Goal: Information Seeking & Learning: Check status

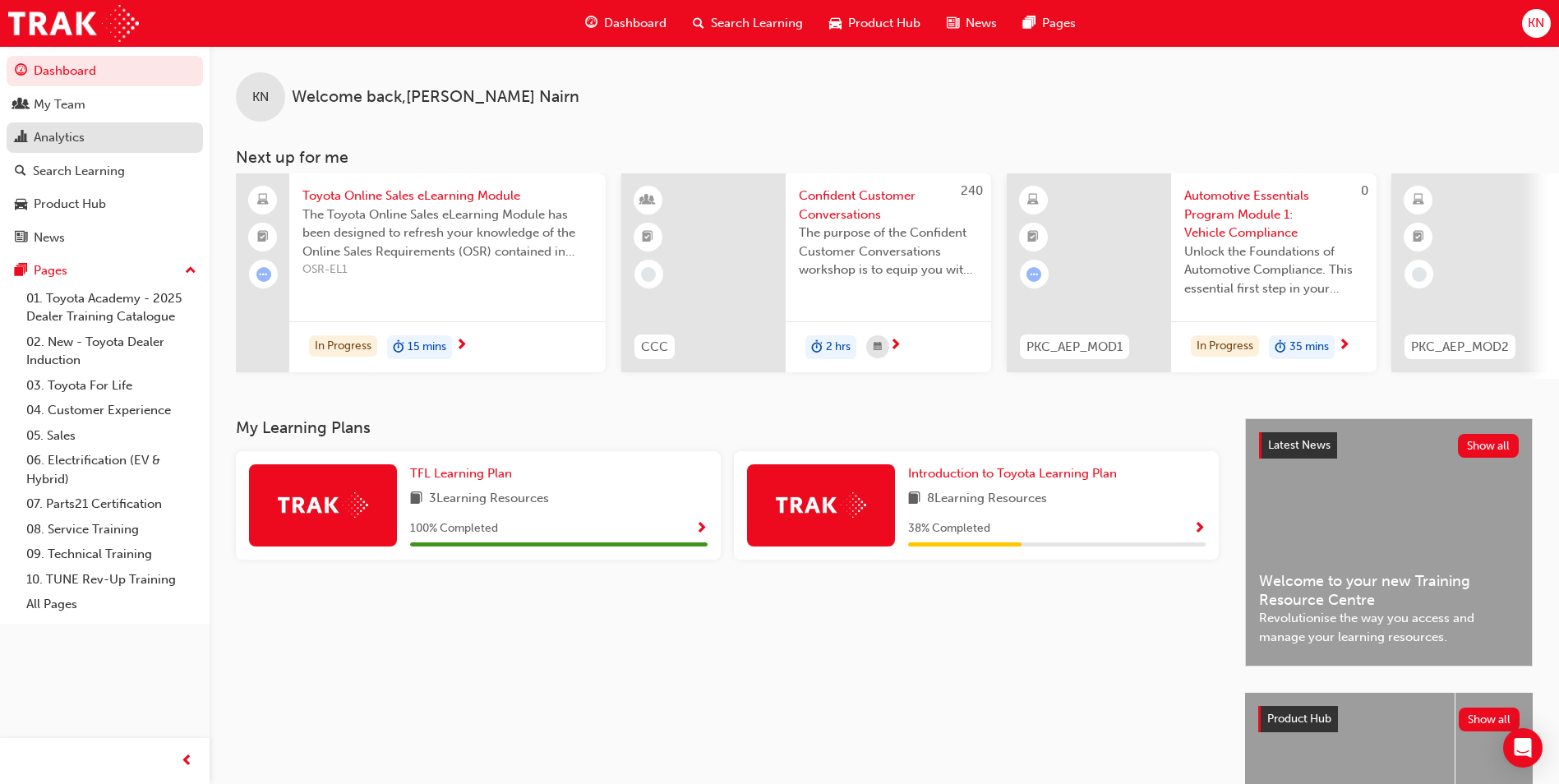
click at [71, 147] on div "Analytics" at bounding box center [105, 138] width 180 height 21
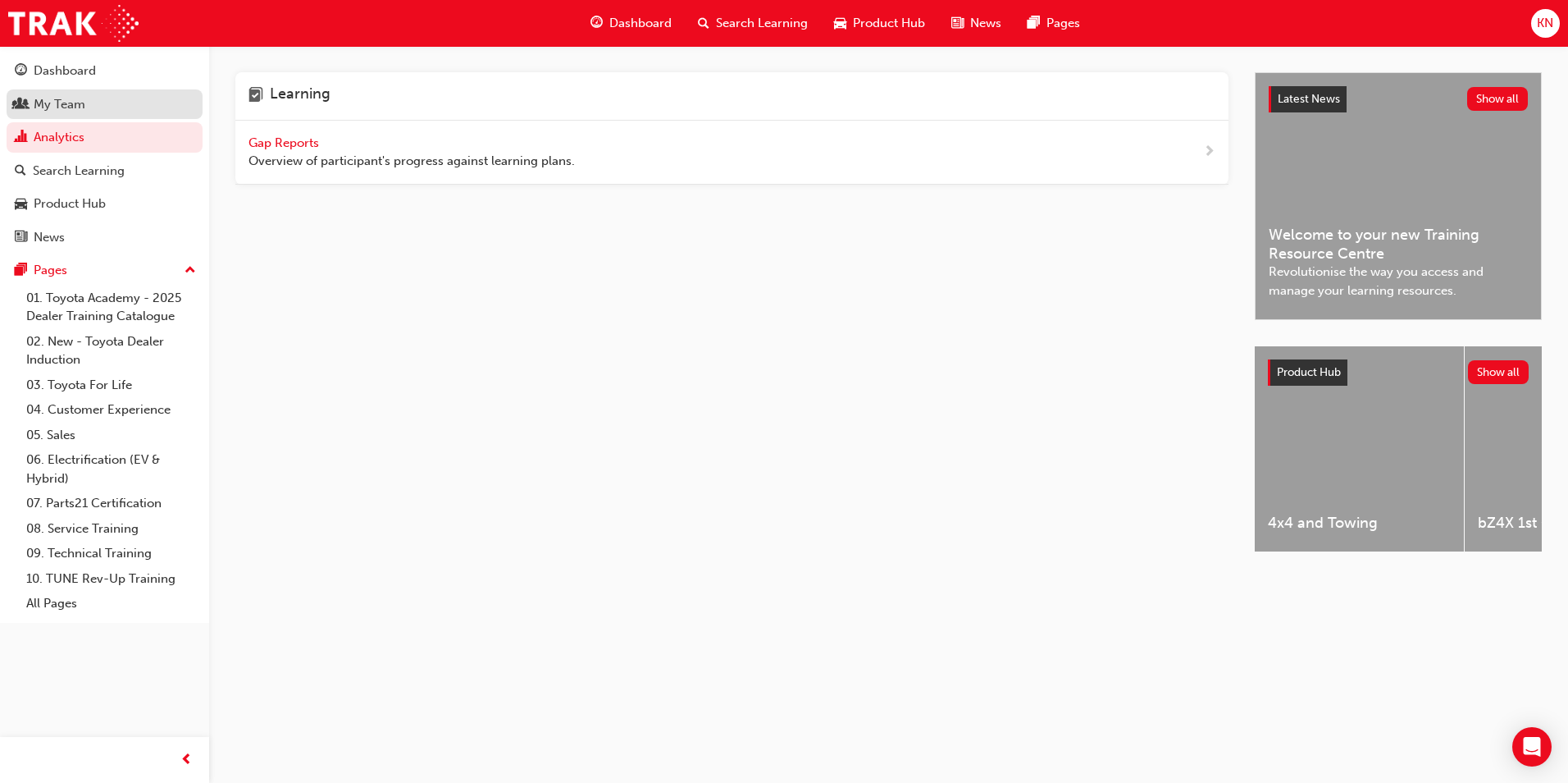
click at [106, 112] on div "My Team" at bounding box center [105, 104] width 180 height 21
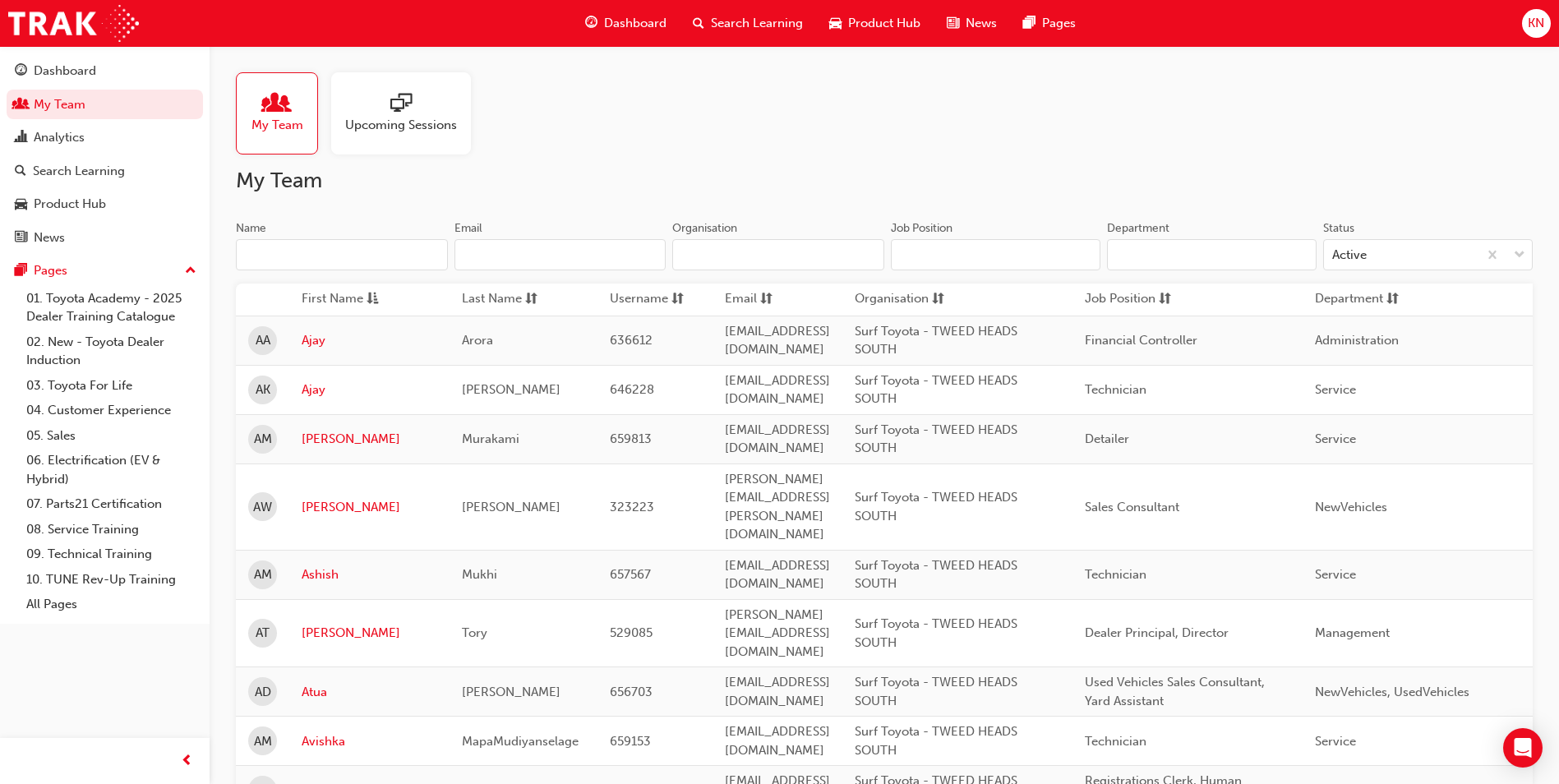
click at [347, 259] on input "Name" at bounding box center [342, 254] width 212 height 31
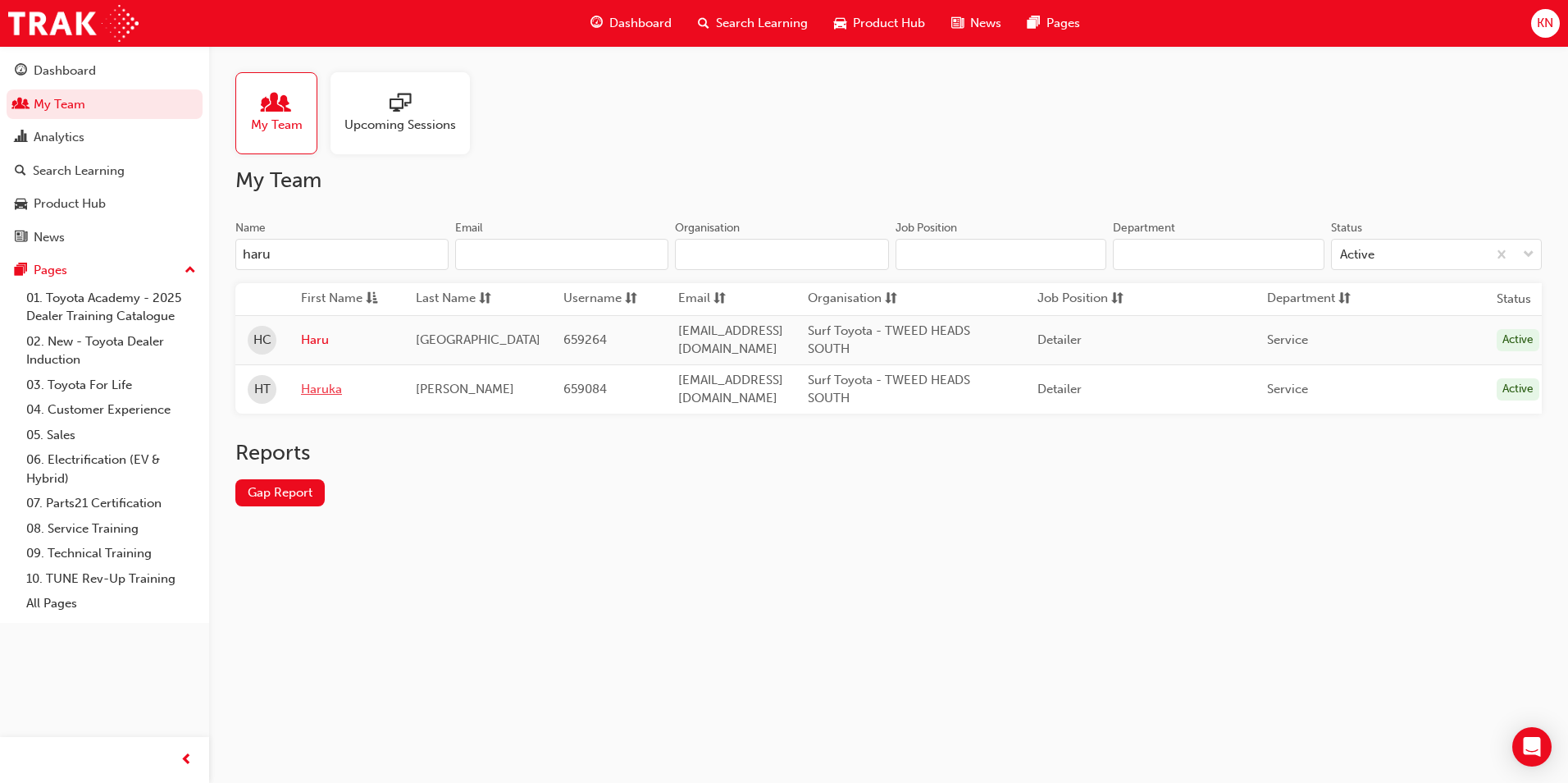
type input "haru"
click at [313, 381] on link "Haruka" at bounding box center [346, 389] width 90 height 19
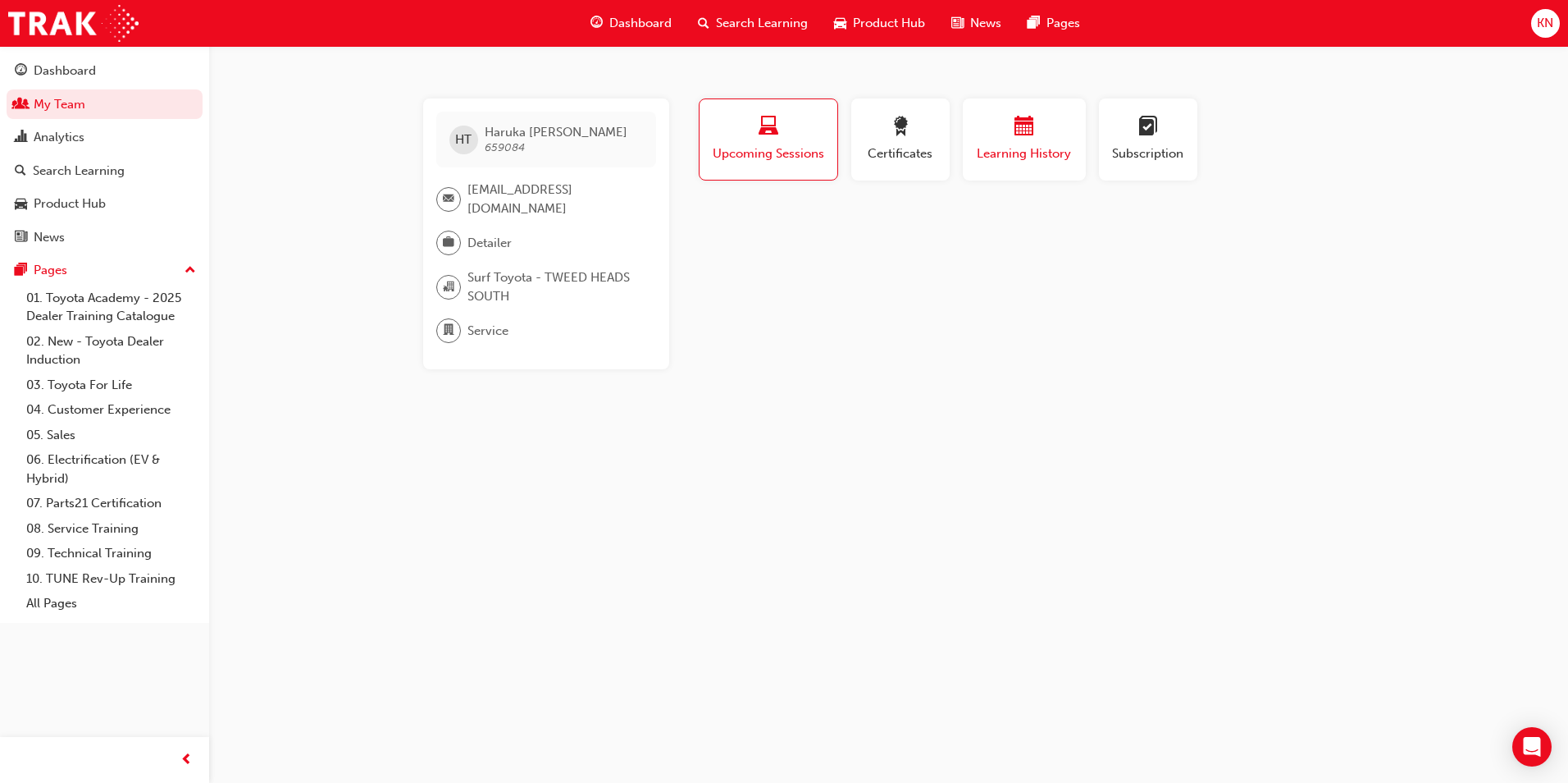
click at [1017, 136] on span "calendar-icon" at bounding box center [1025, 127] width 20 height 22
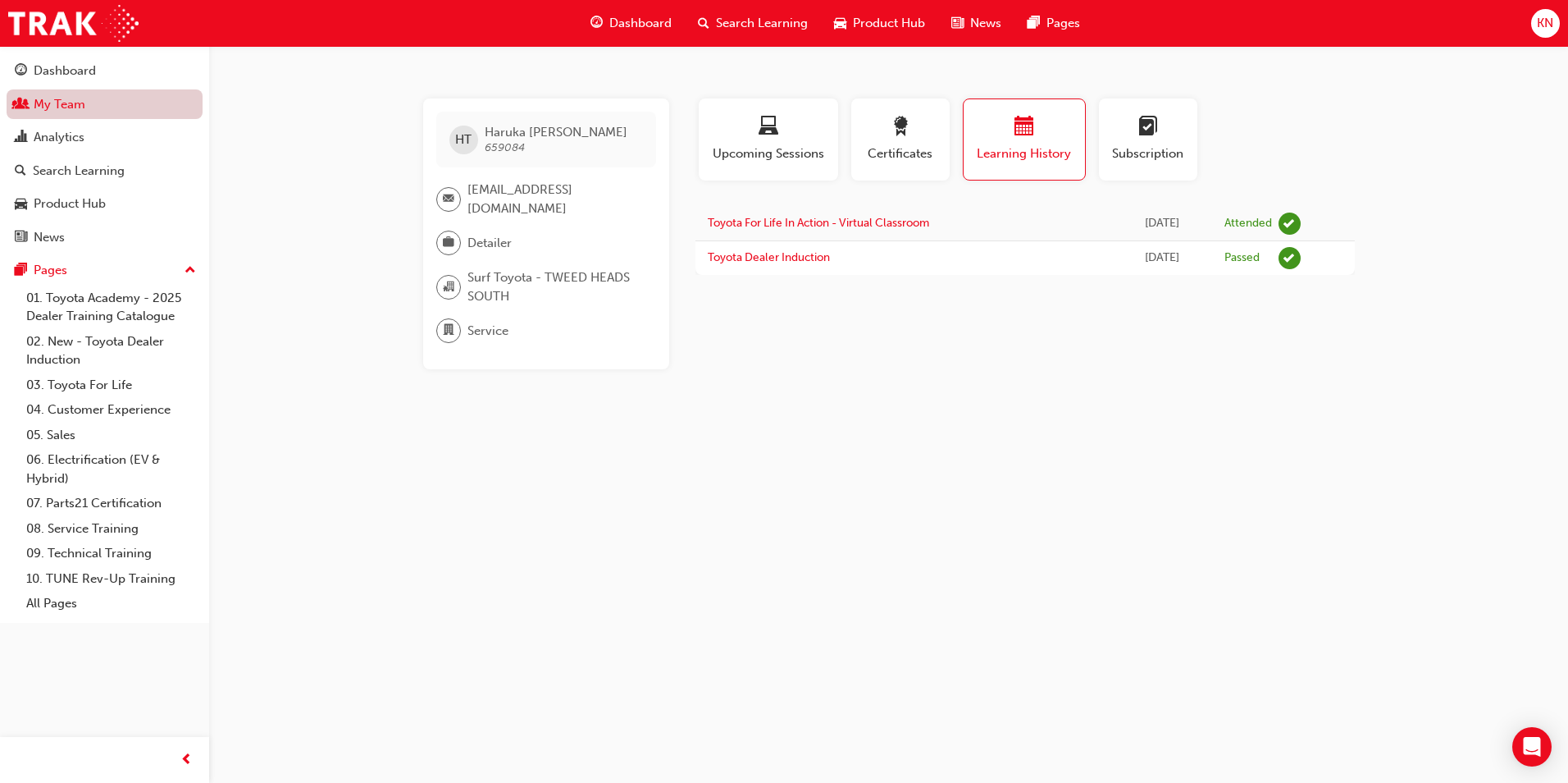
click at [83, 100] on link "My Team" at bounding box center [104, 104] width 196 height 30
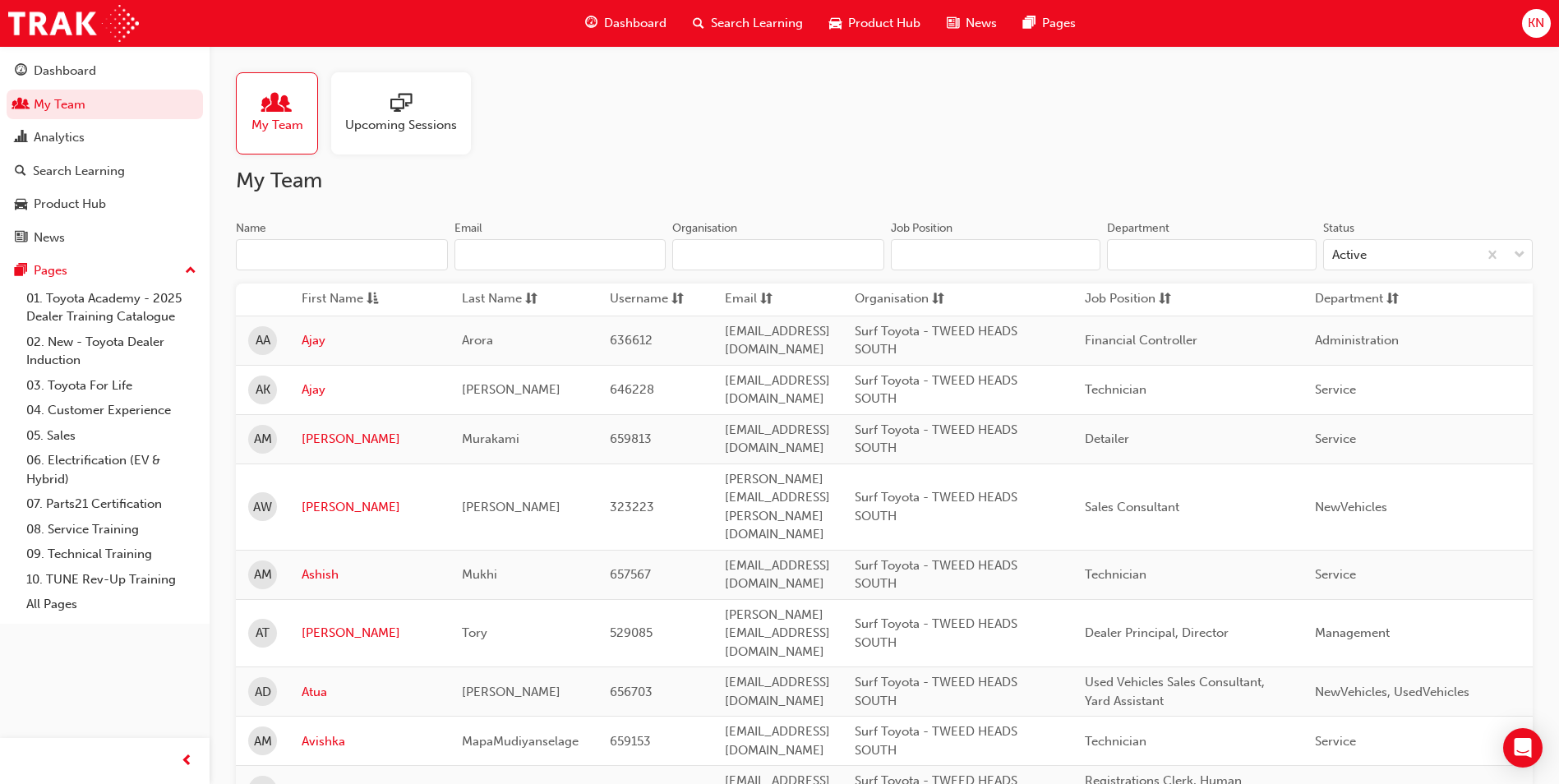
click at [292, 249] on input "Name" at bounding box center [342, 254] width 212 height 31
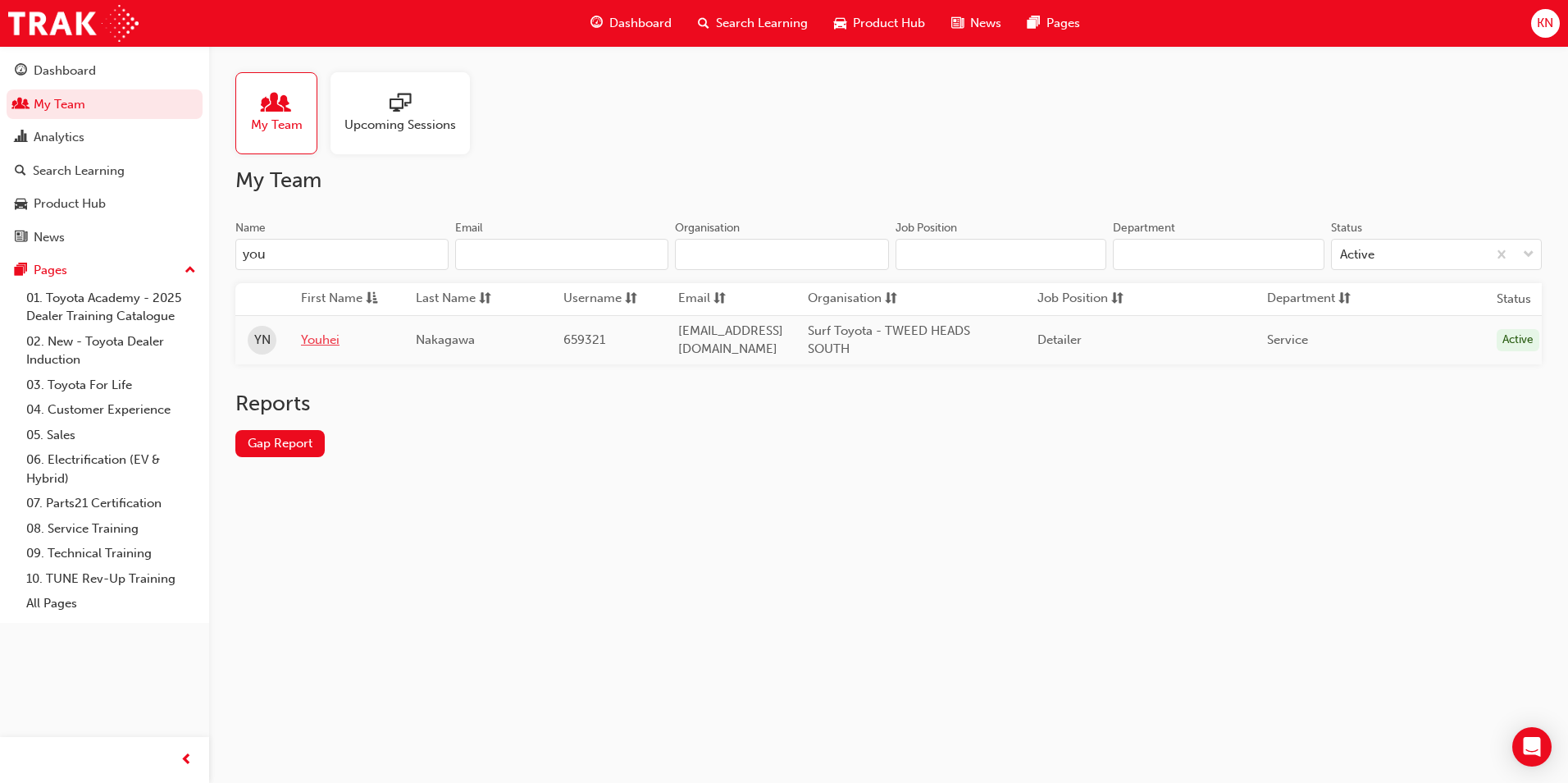
type input "you"
drag, startPoint x: 318, startPoint y: 340, endPoint x: 361, endPoint y: 336, distance: 43.2
click at [318, 341] on link "Youhei" at bounding box center [346, 340] width 90 height 19
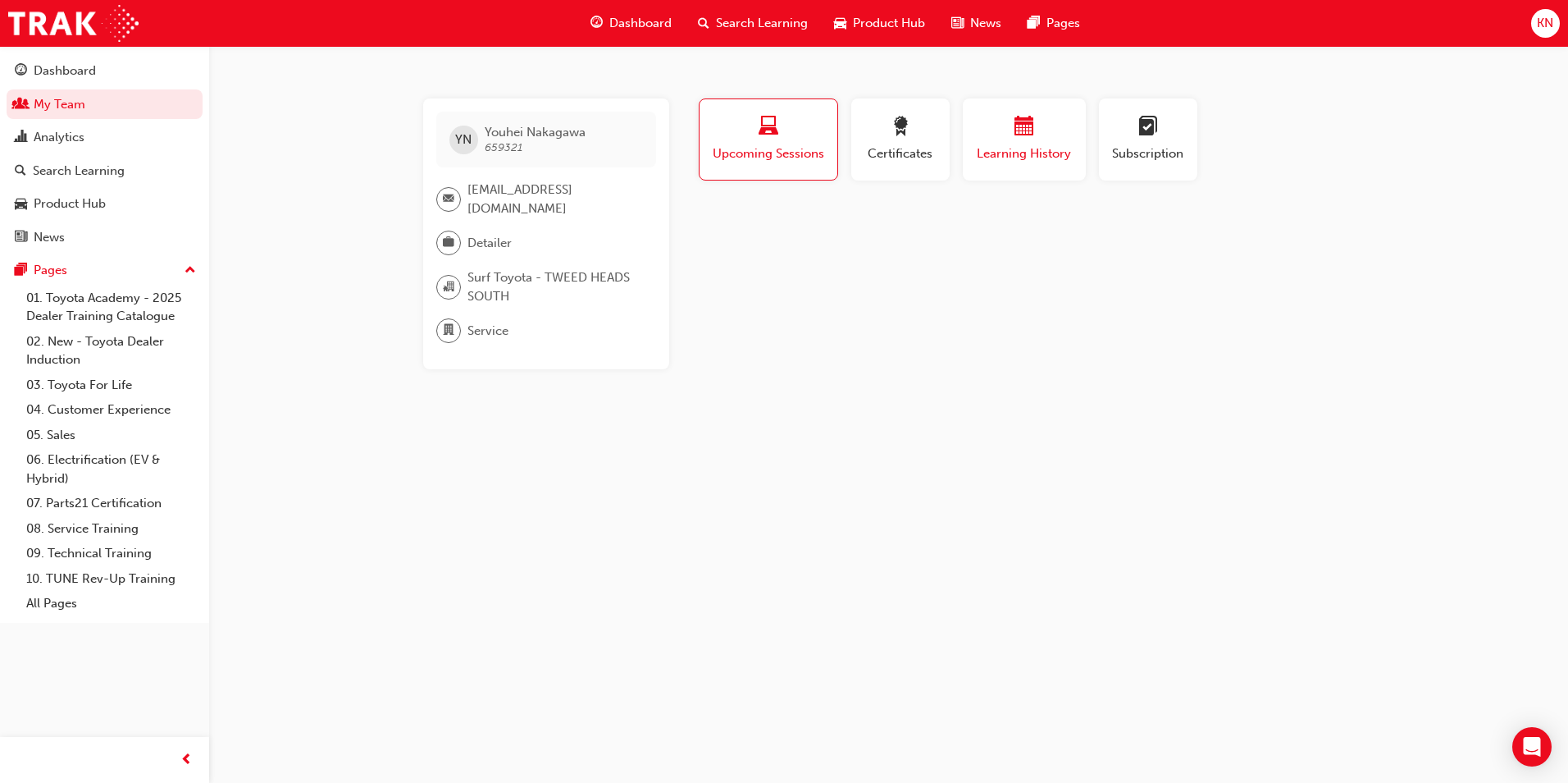
click at [1023, 141] on div "Learning History" at bounding box center [1024, 140] width 98 height 47
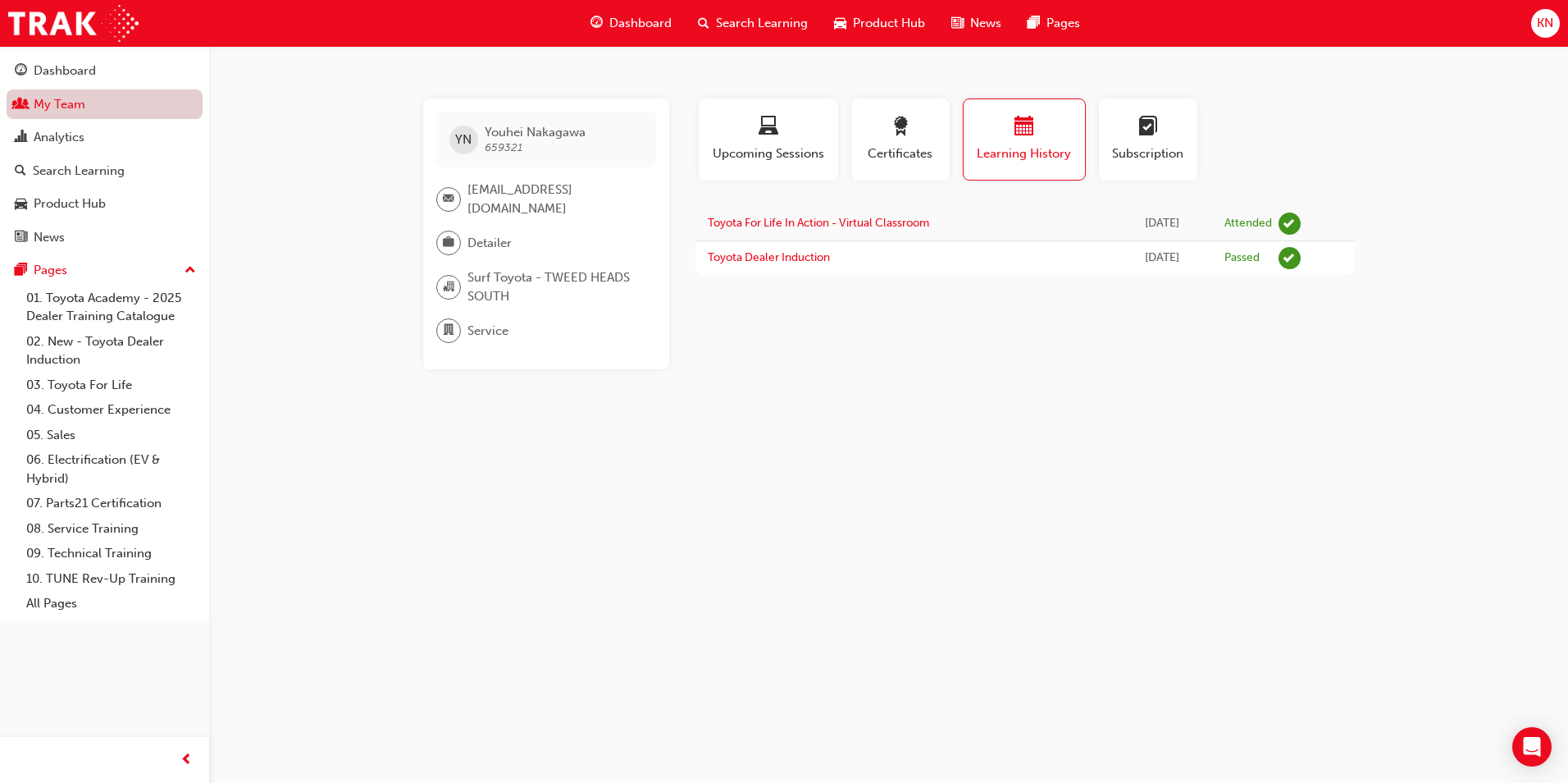
click at [69, 104] on link "My Team" at bounding box center [104, 104] width 196 height 30
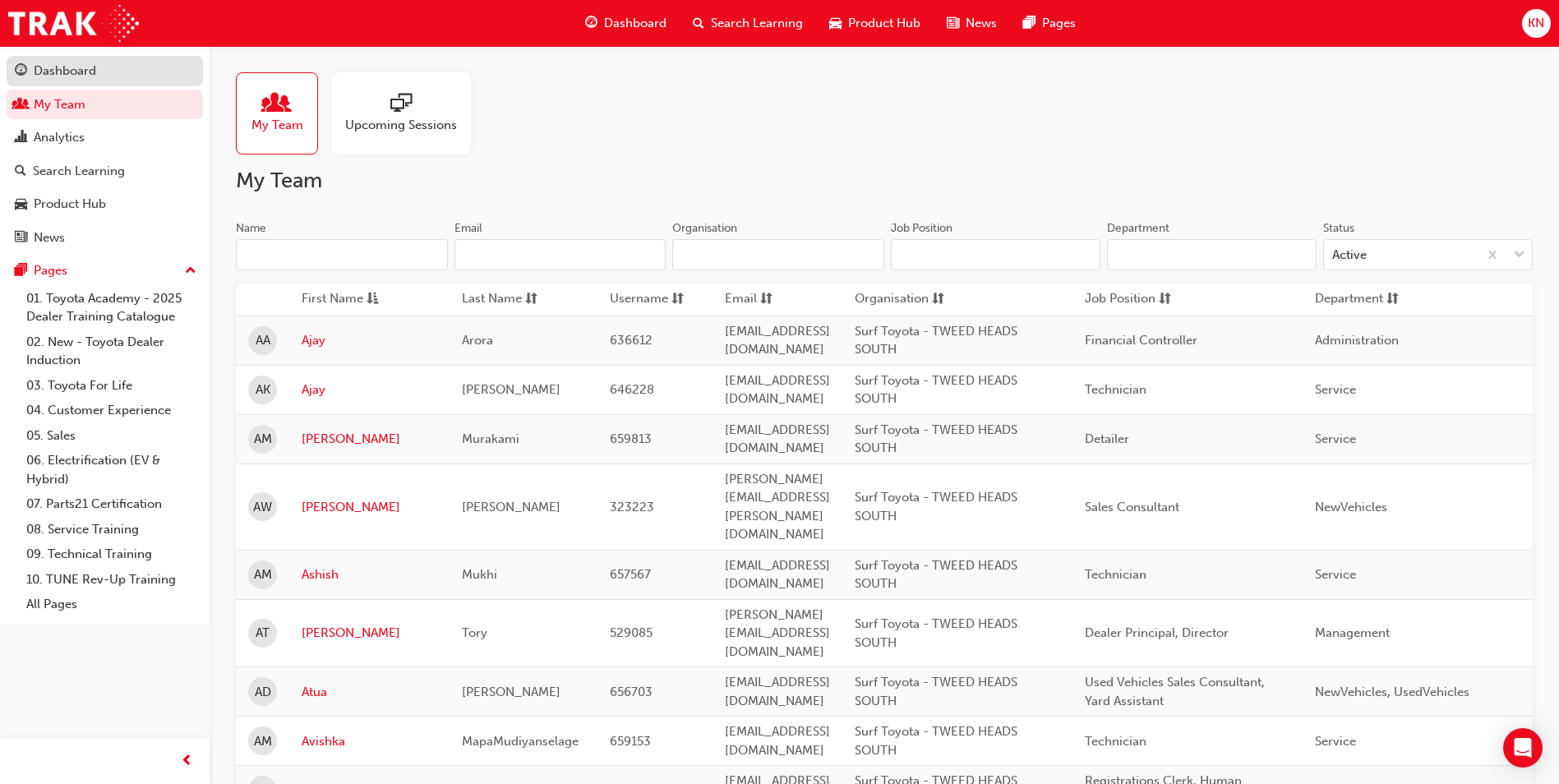
click at [71, 58] on link "Dashboard" at bounding box center [104, 71] width 196 height 30
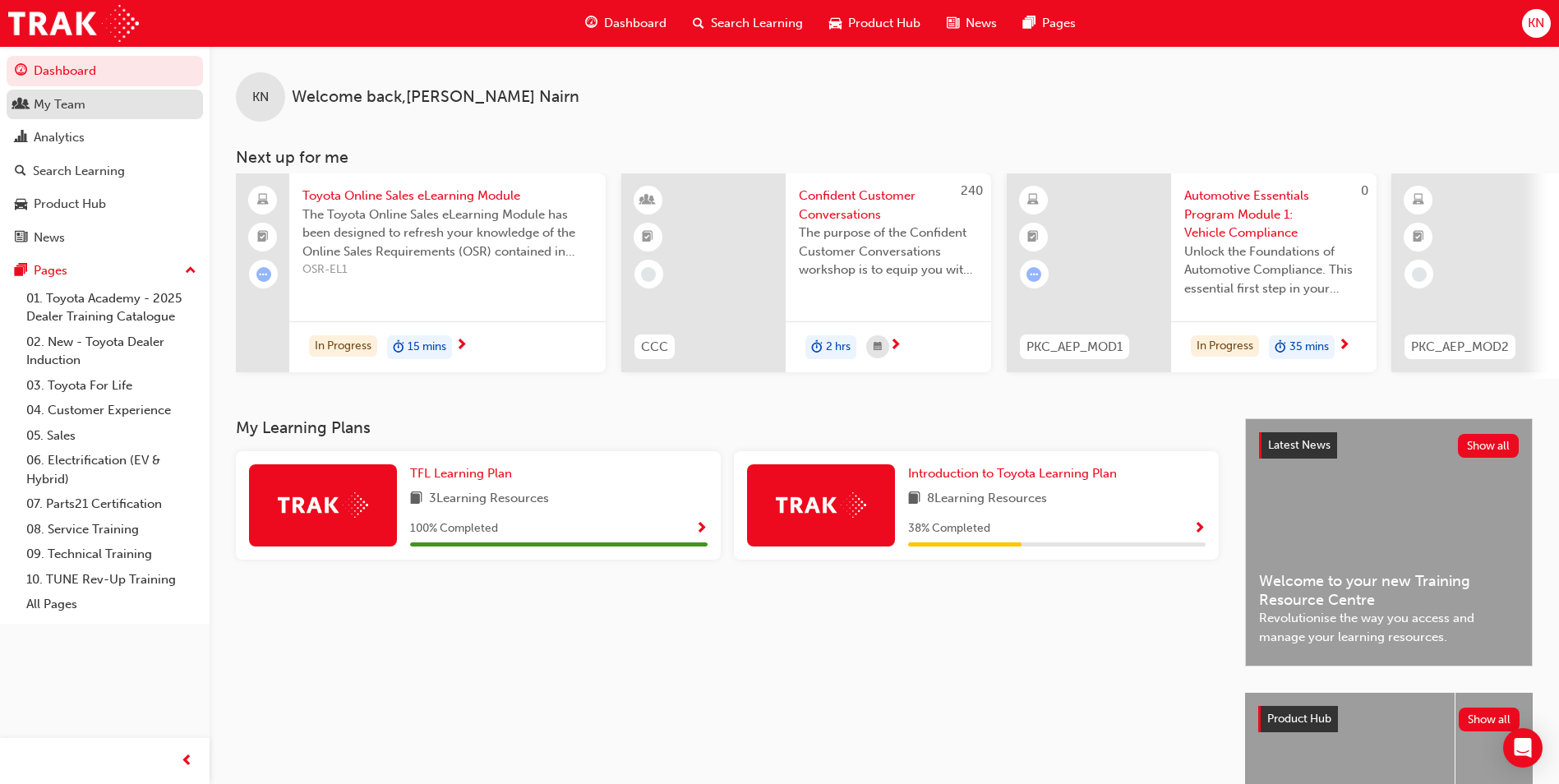
click at [68, 98] on div "My Team" at bounding box center [59, 104] width 52 height 19
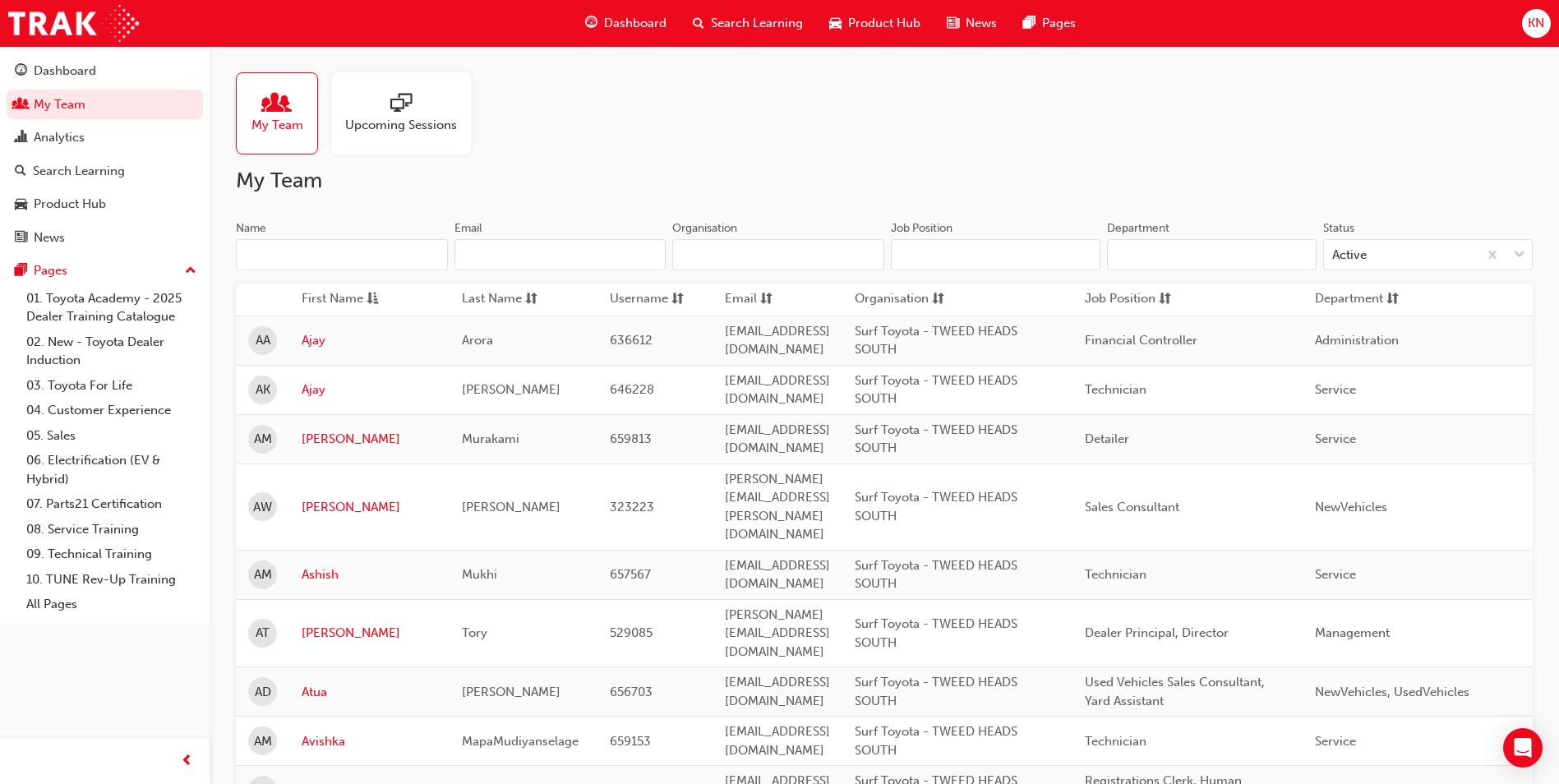
click at [391, 109] on span "sessionType_ONLINE_URL-icon" at bounding box center [401, 104] width 22 height 23
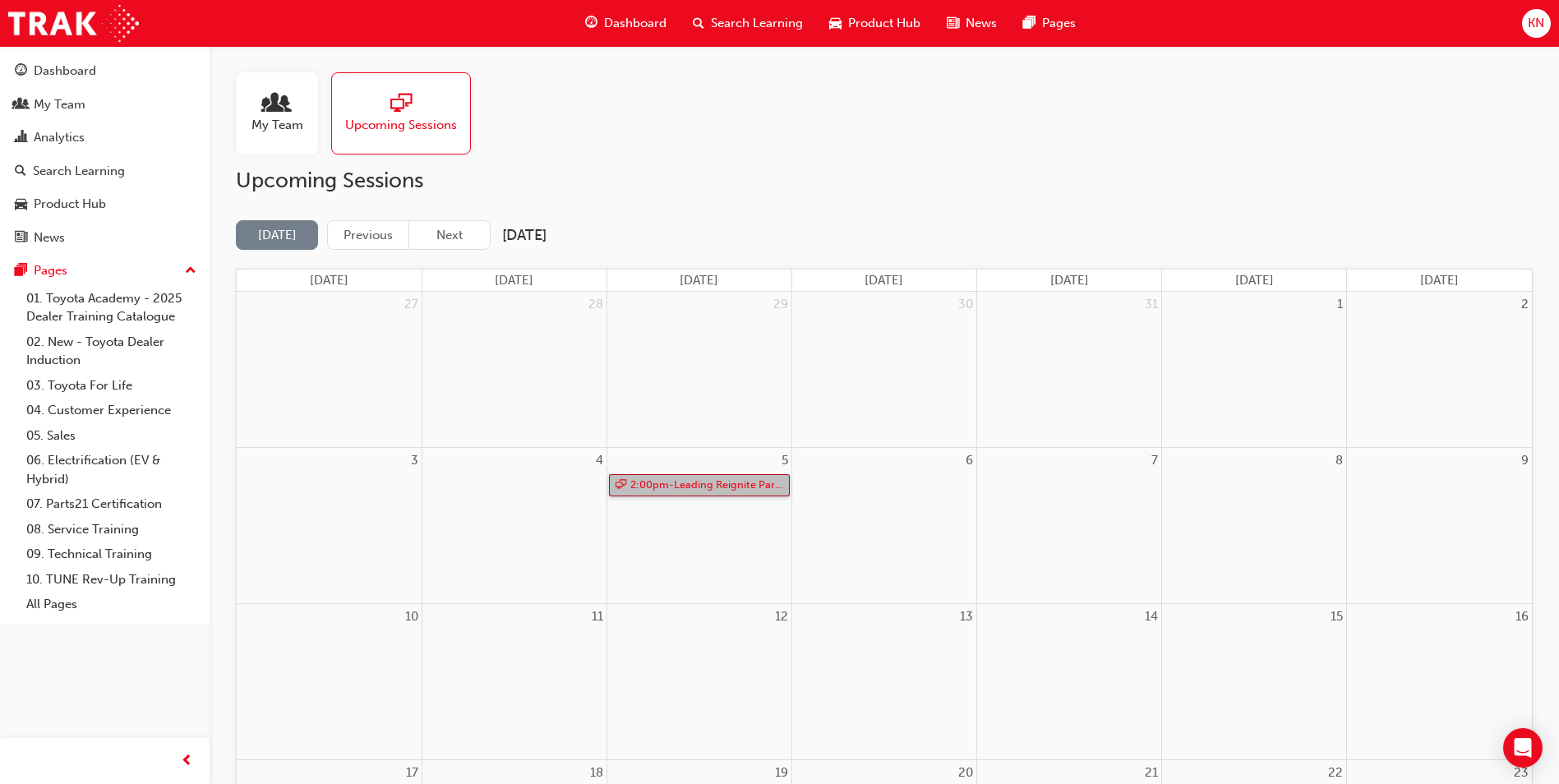
click at [661, 488] on link "2:00pm - Leading Reignite Part 2 - Virtual Classroom" at bounding box center [699, 485] width 181 height 23
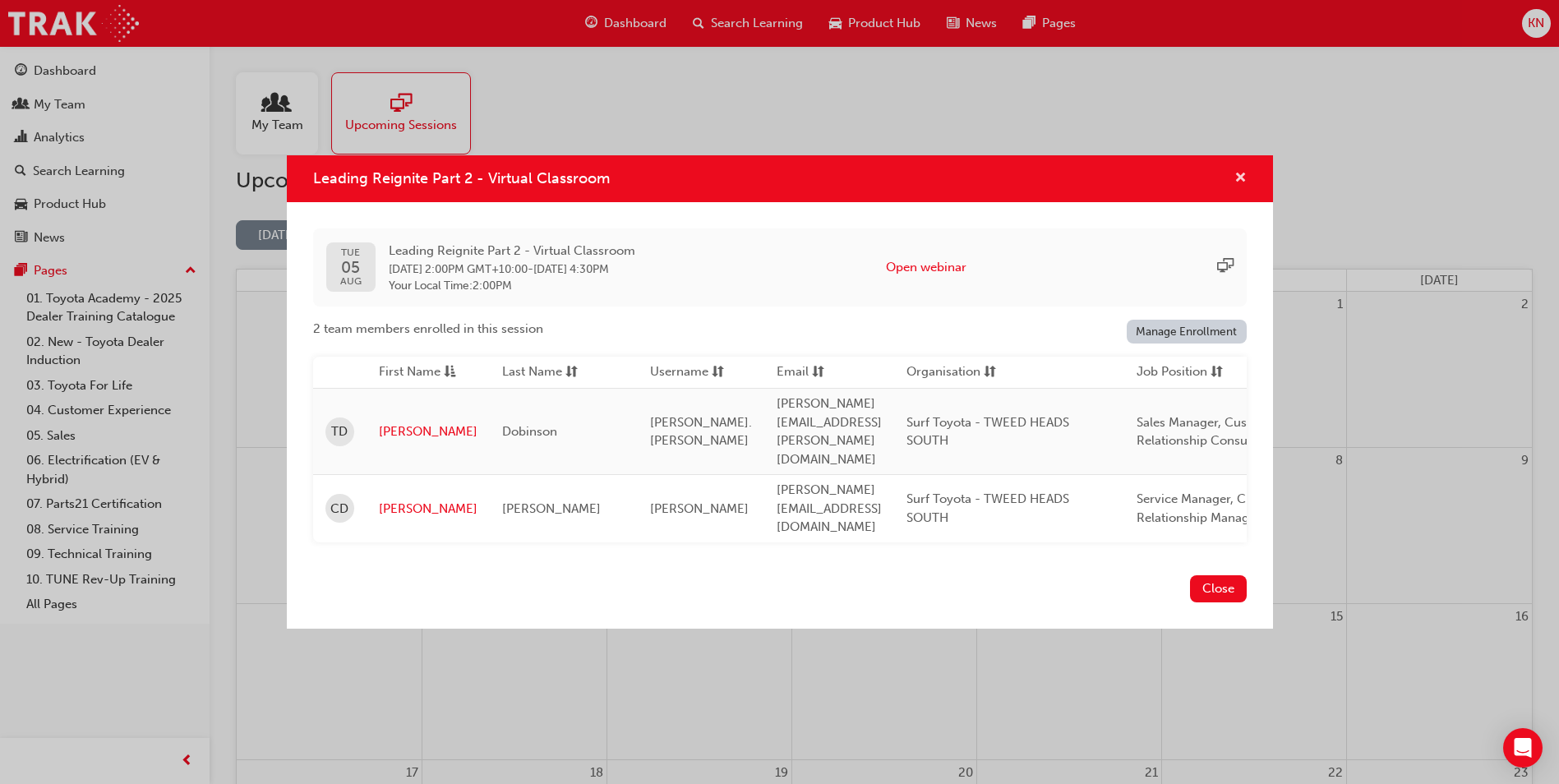
click at [1235, 187] on span "cross-icon" at bounding box center [1240, 179] width 13 height 15
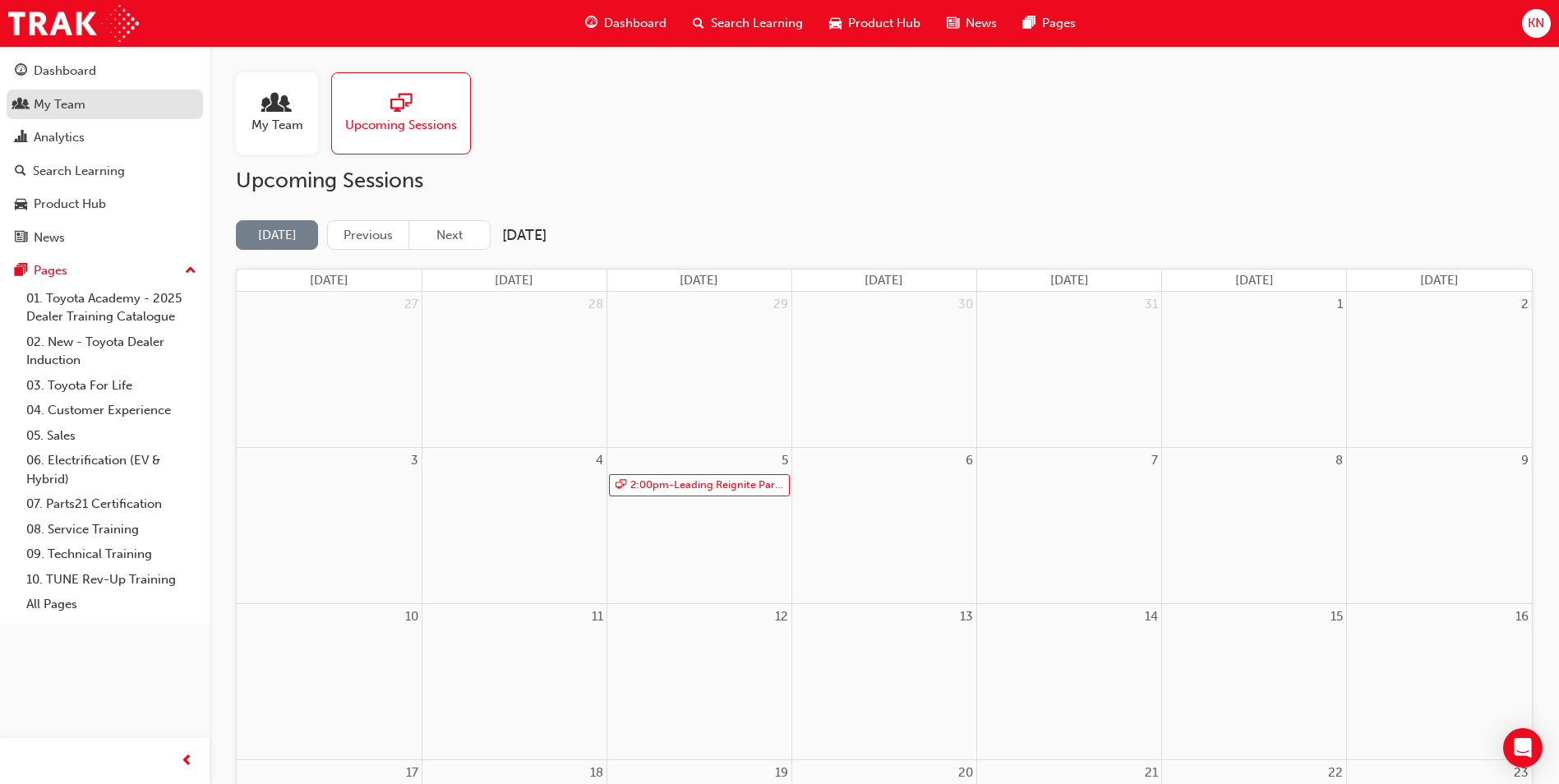
click at [108, 113] on div "My Team" at bounding box center [105, 104] width 180 height 21
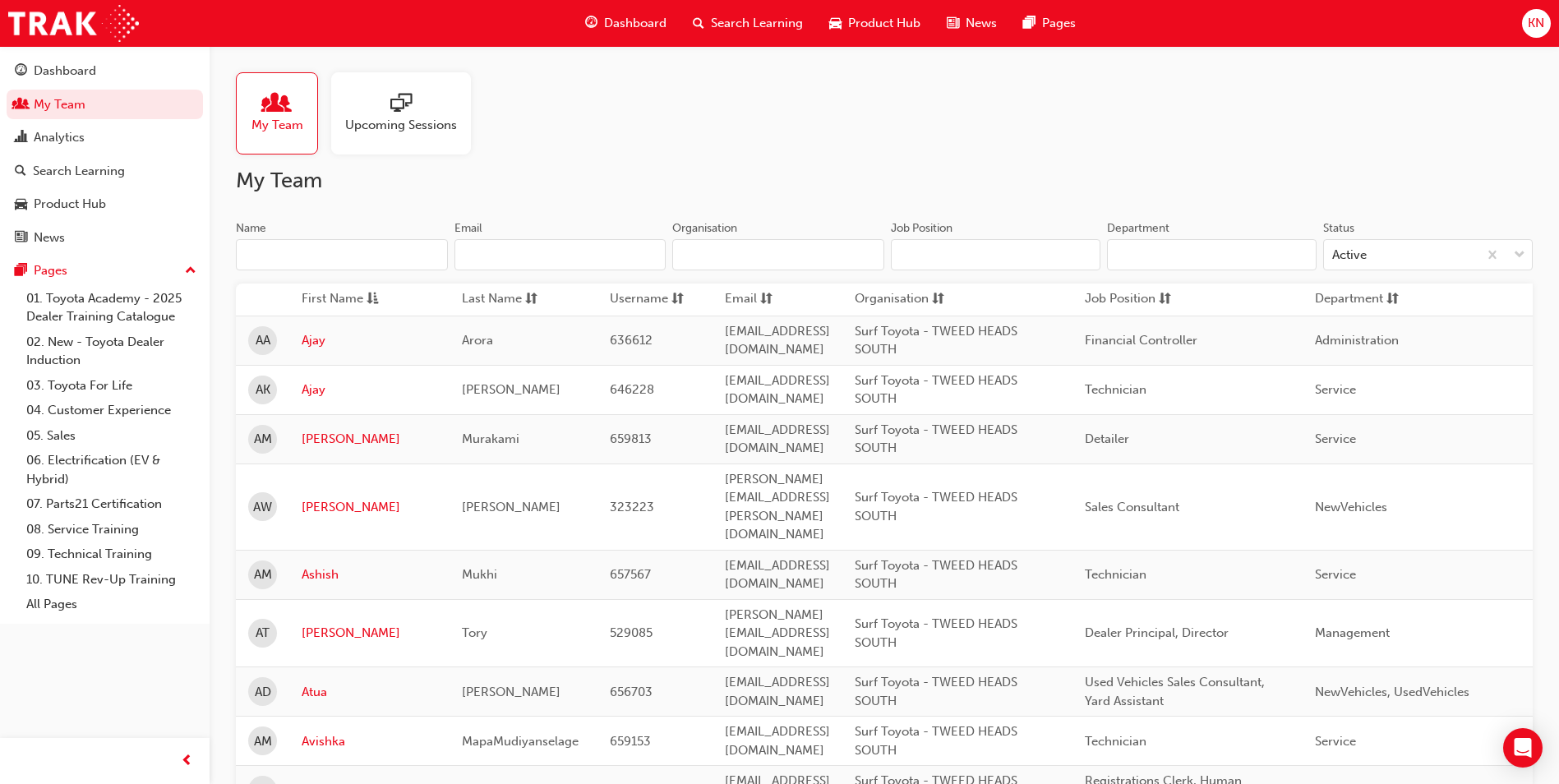
click at [324, 254] on input "Name" at bounding box center [342, 254] width 212 height 31
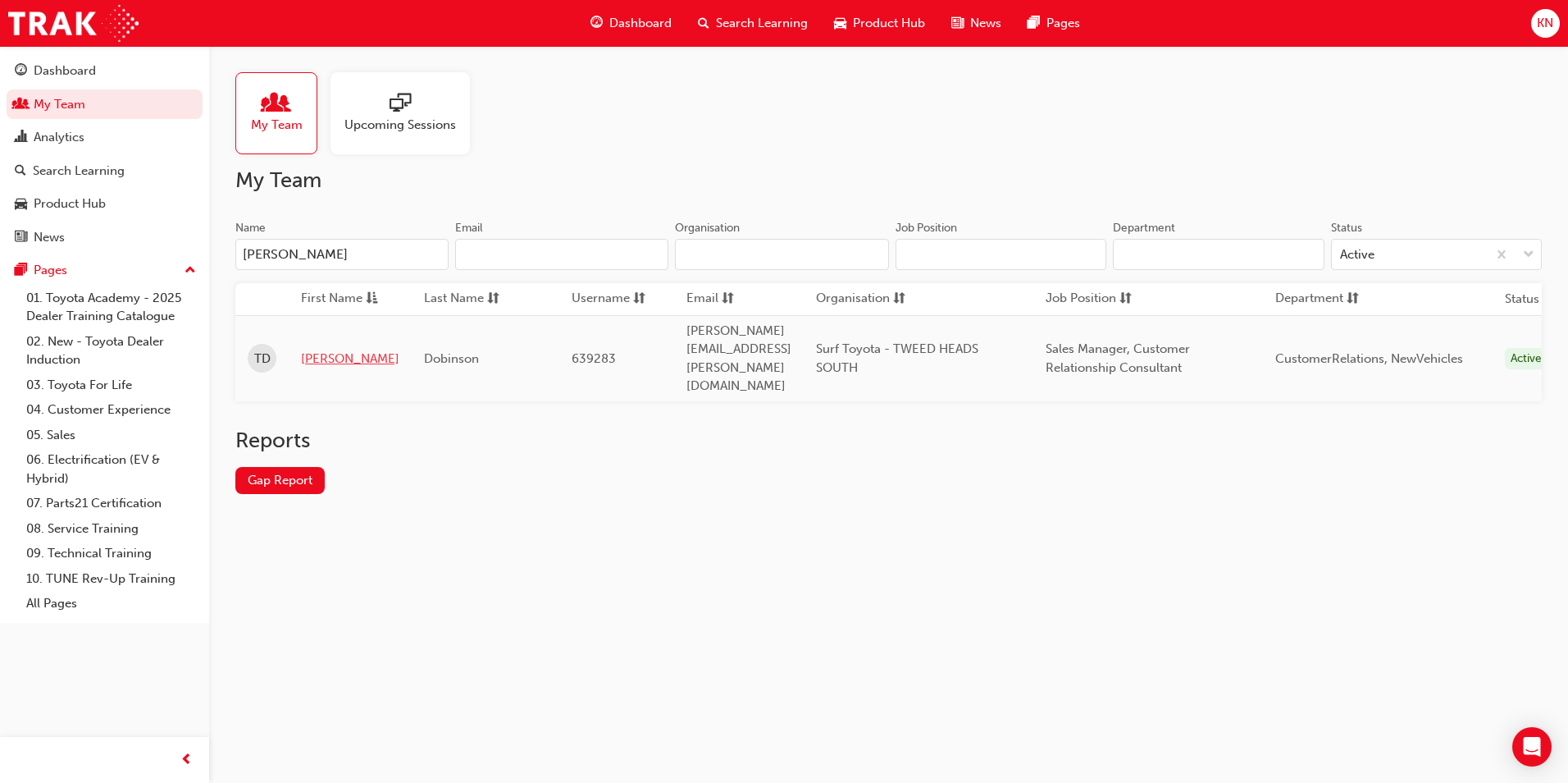
type input "[PERSON_NAME]"
click at [324, 350] on link "[PERSON_NAME]" at bounding box center [351, 359] width 98 height 19
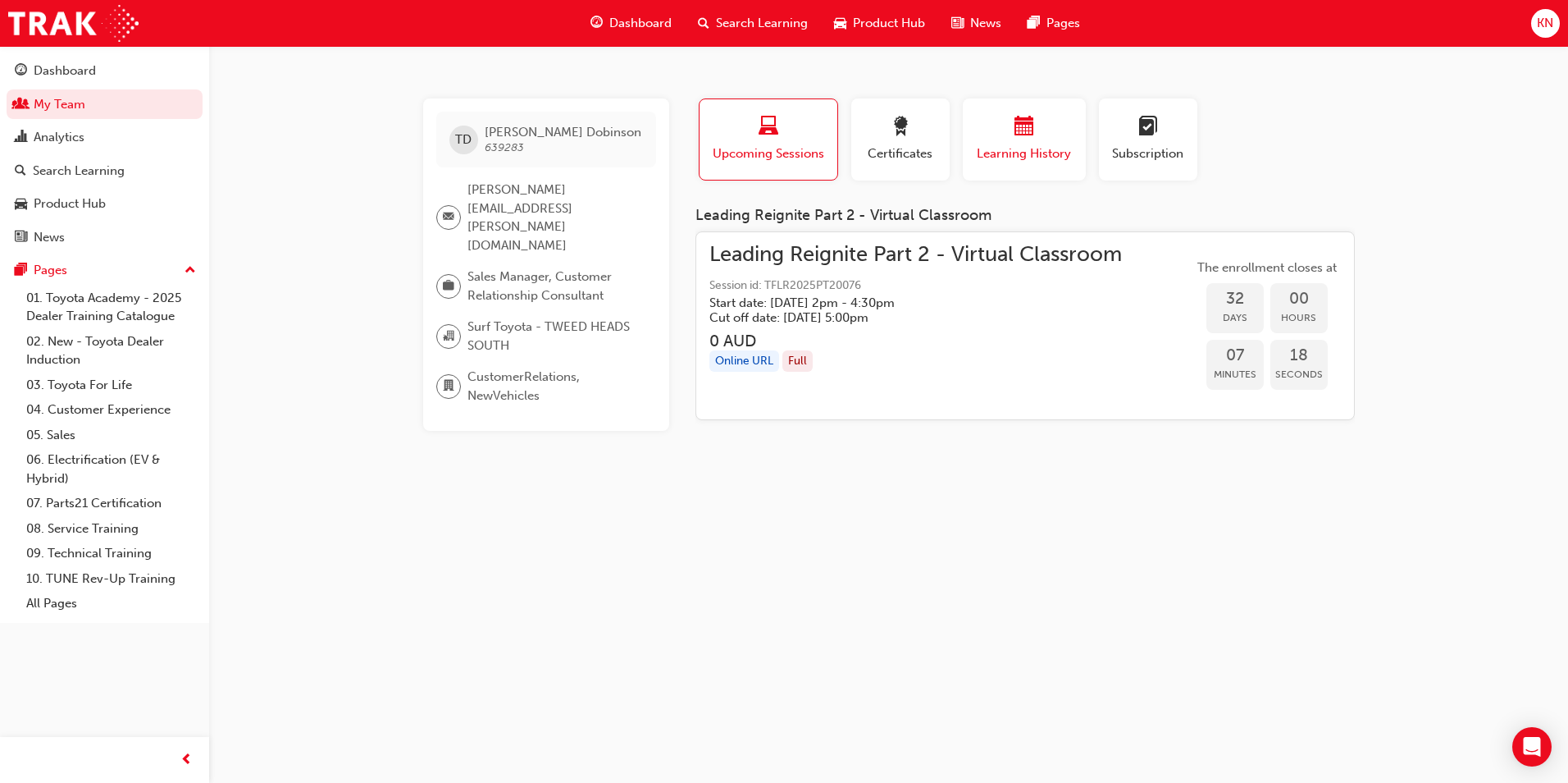
click at [1044, 140] on div "button" at bounding box center [1024, 129] width 98 height 26
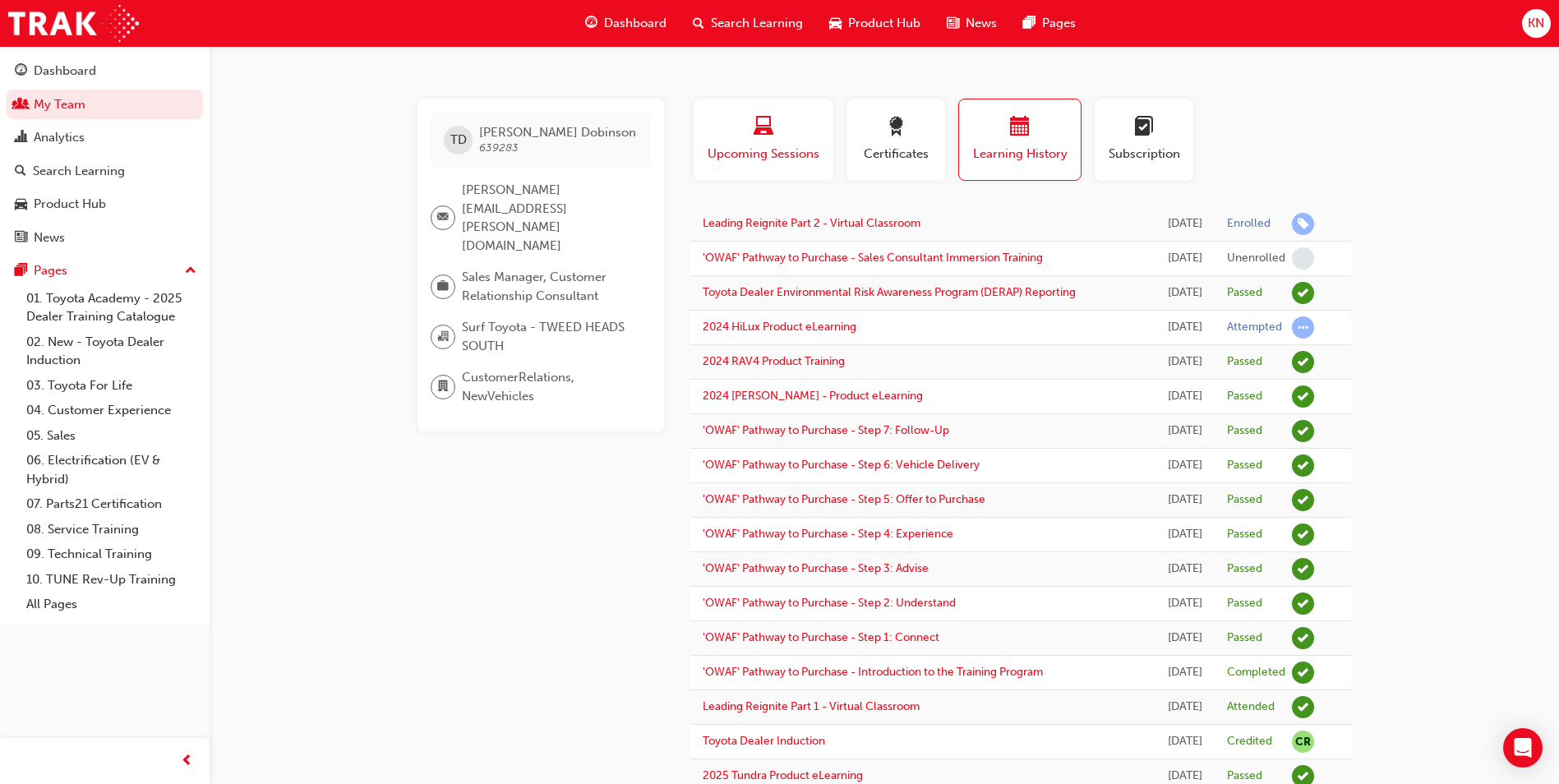
click at [777, 143] on div "Upcoming Sessions" at bounding box center [763, 140] width 115 height 47
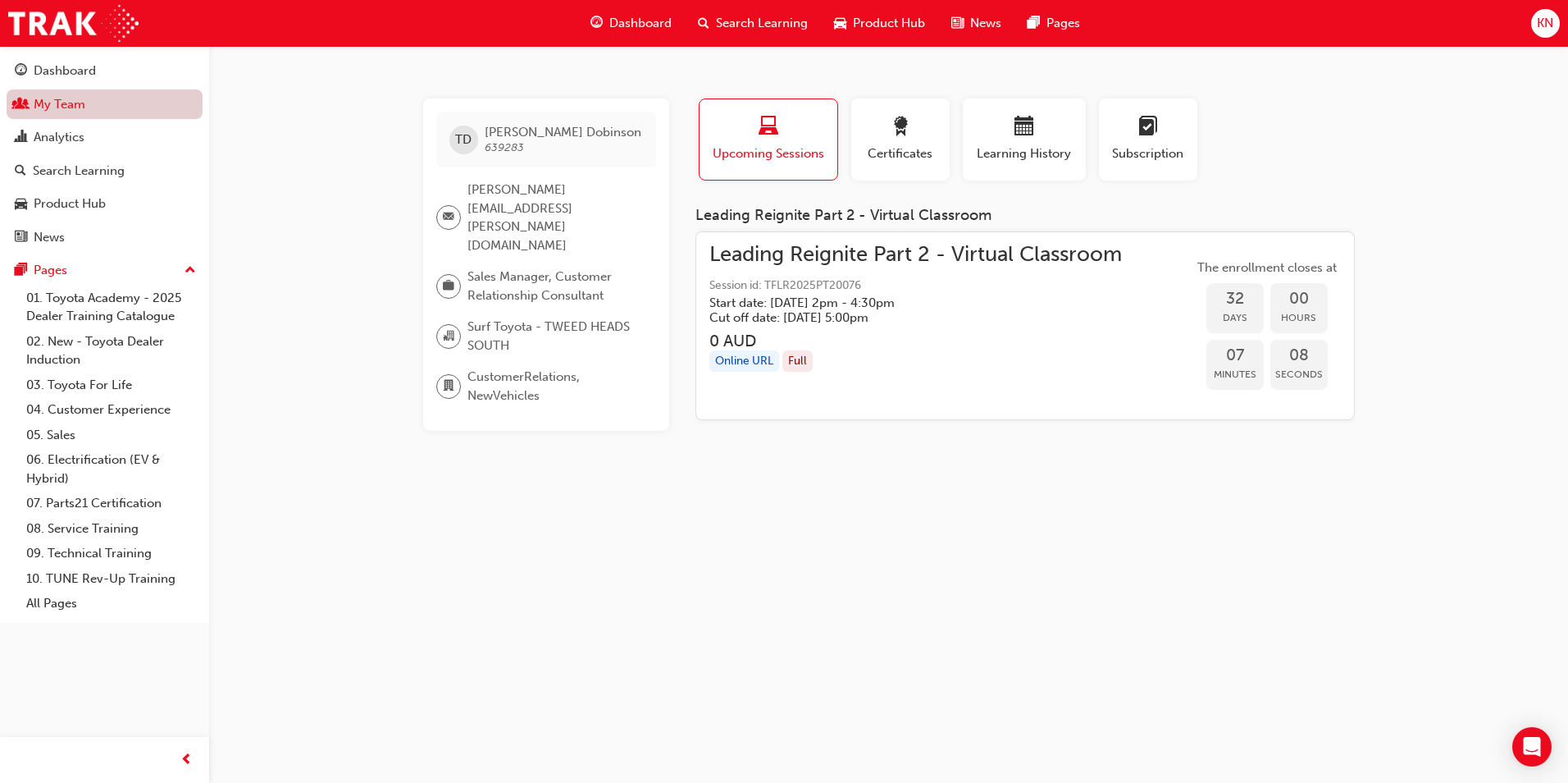
click at [56, 102] on link "My Team" at bounding box center [104, 104] width 196 height 30
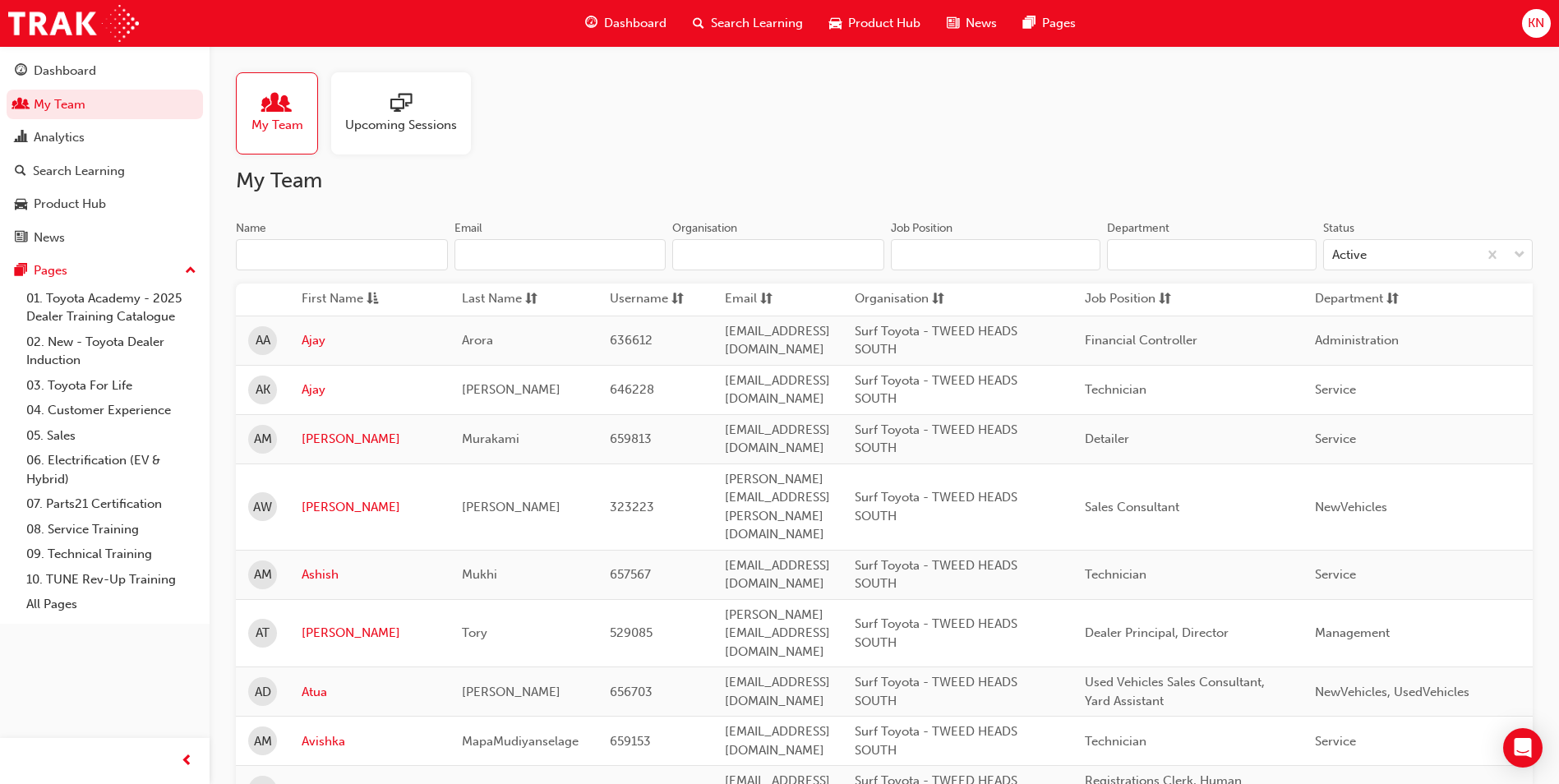
click at [377, 88] on div "Upcoming Sessions" at bounding box center [400, 113] width 139 height 83
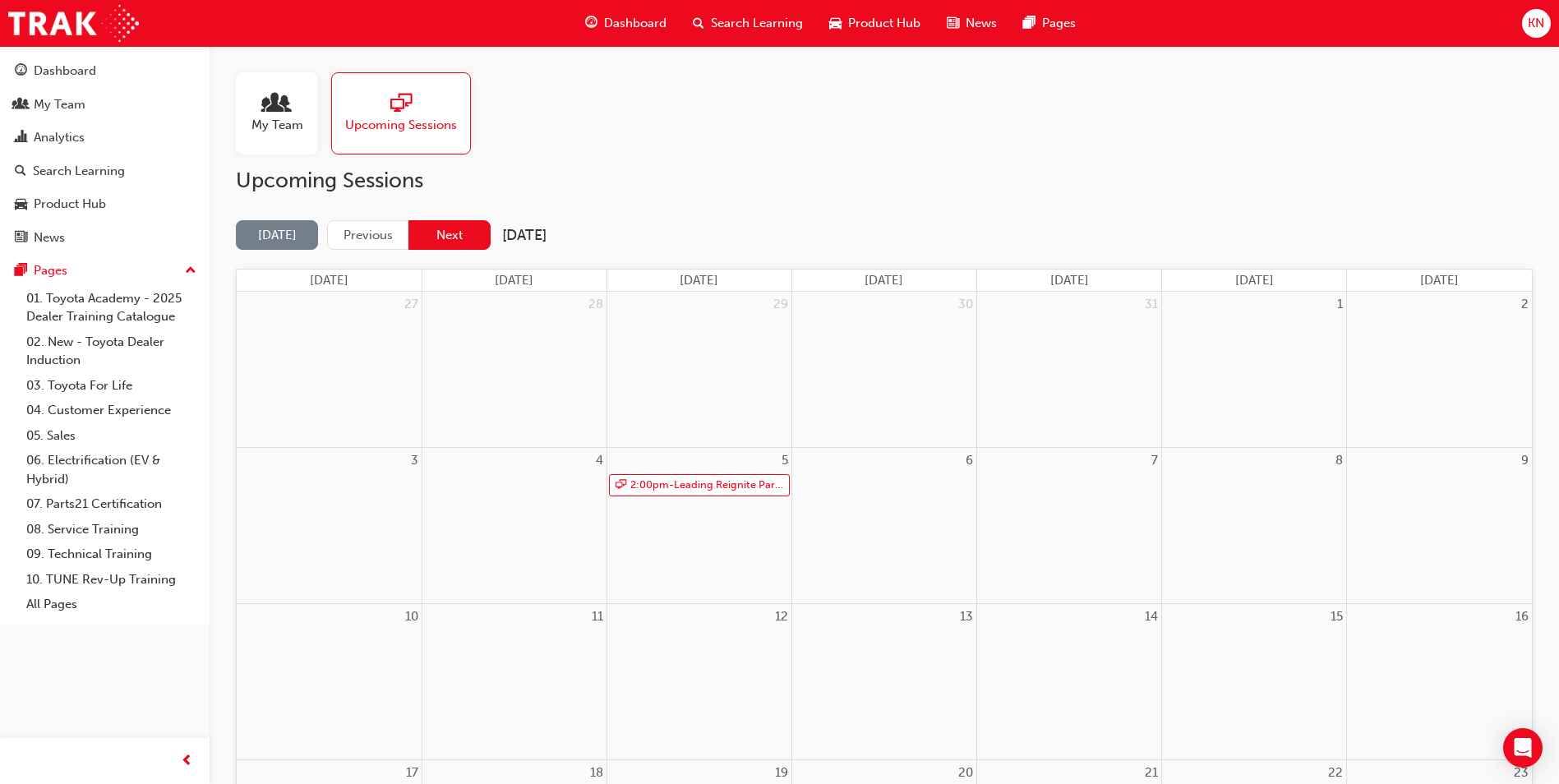
click at [433, 228] on button "Next" at bounding box center [450, 235] width 83 height 30
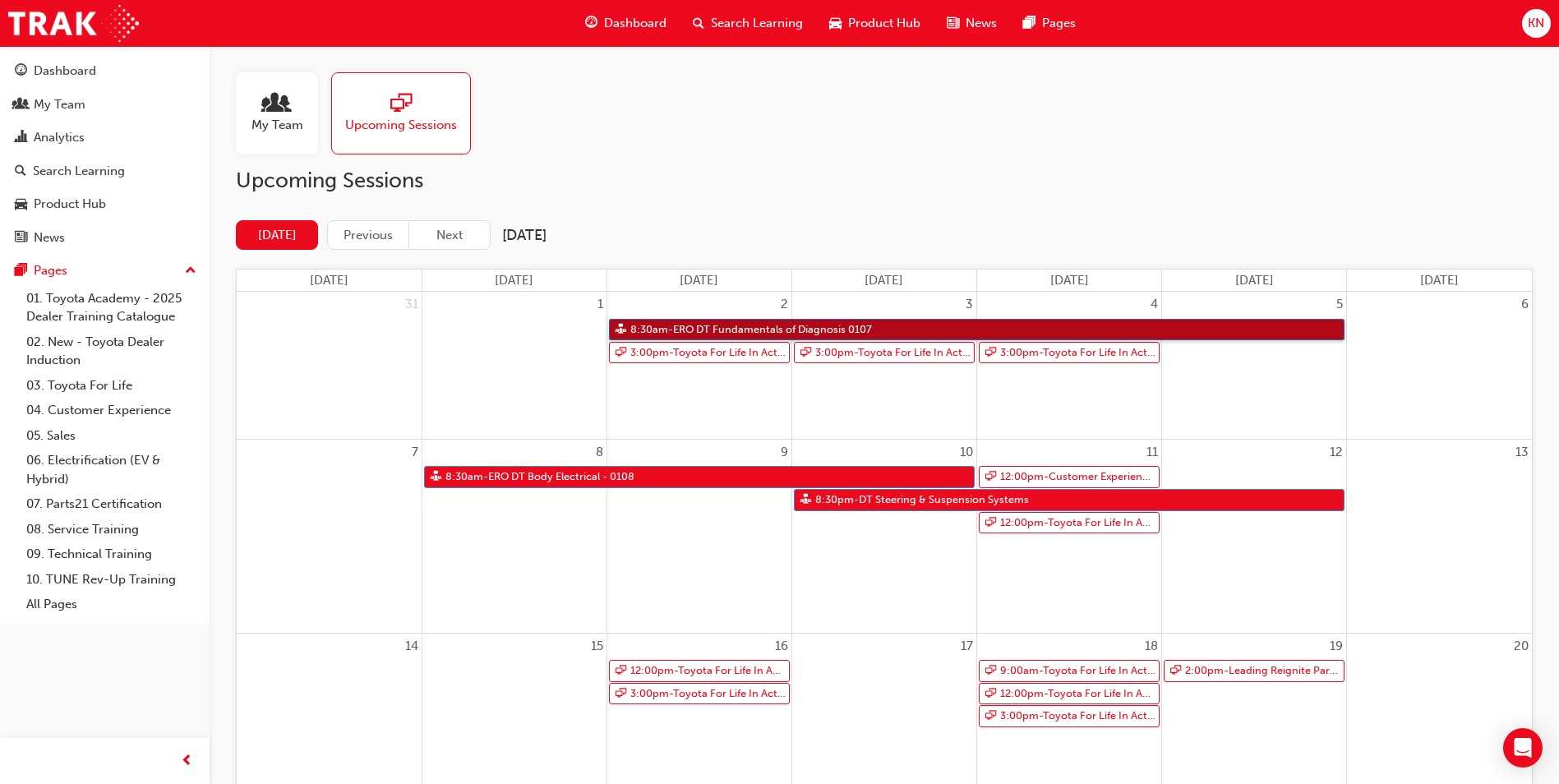
click at [862, 322] on link "8:30am - ERO DT Fundamentals of Diagnosis 0107" at bounding box center [977, 329] width 737 height 23
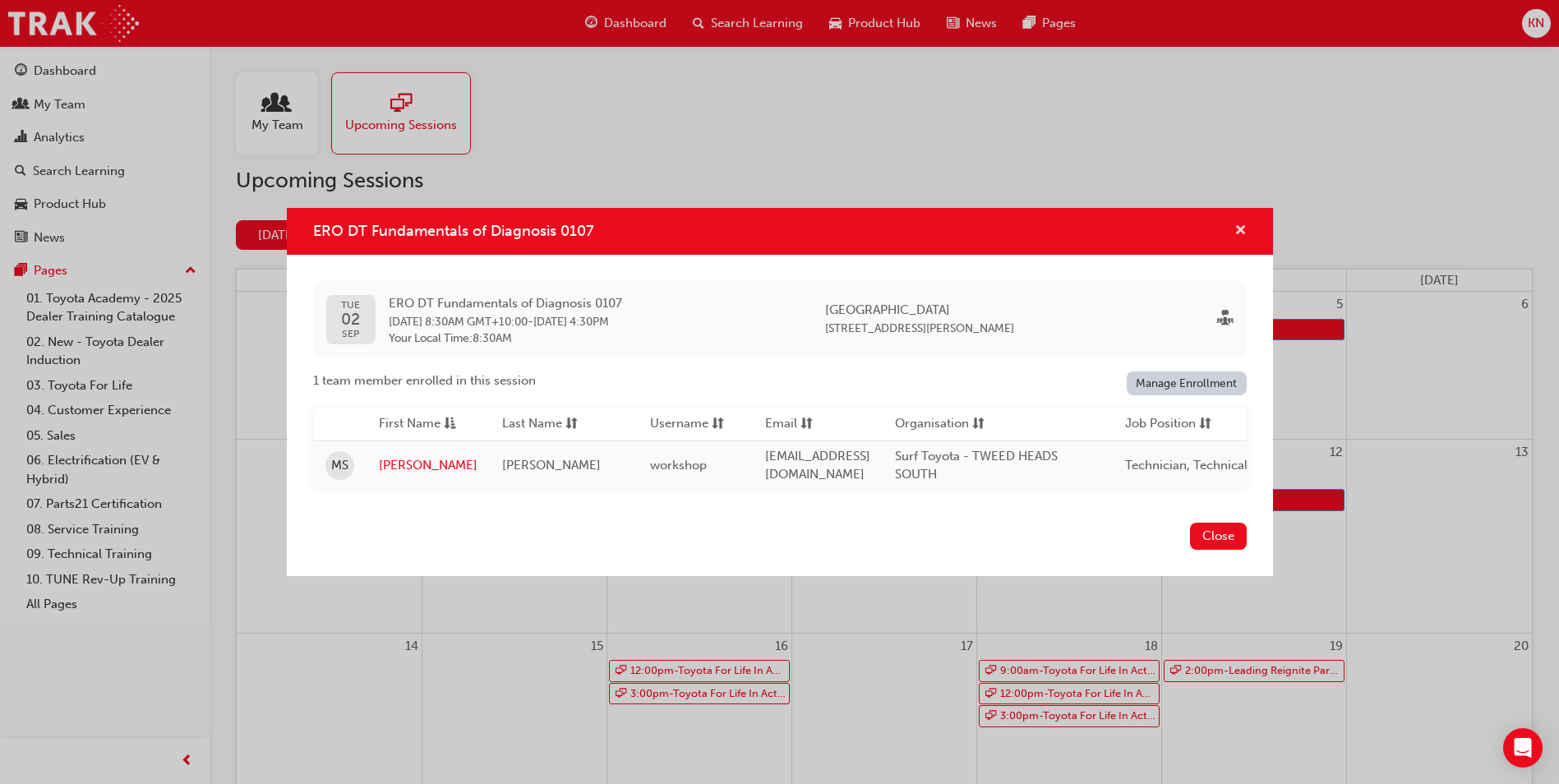
click at [1240, 224] on span "cross-icon" at bounding box center [1240, 232] width 13 height 15
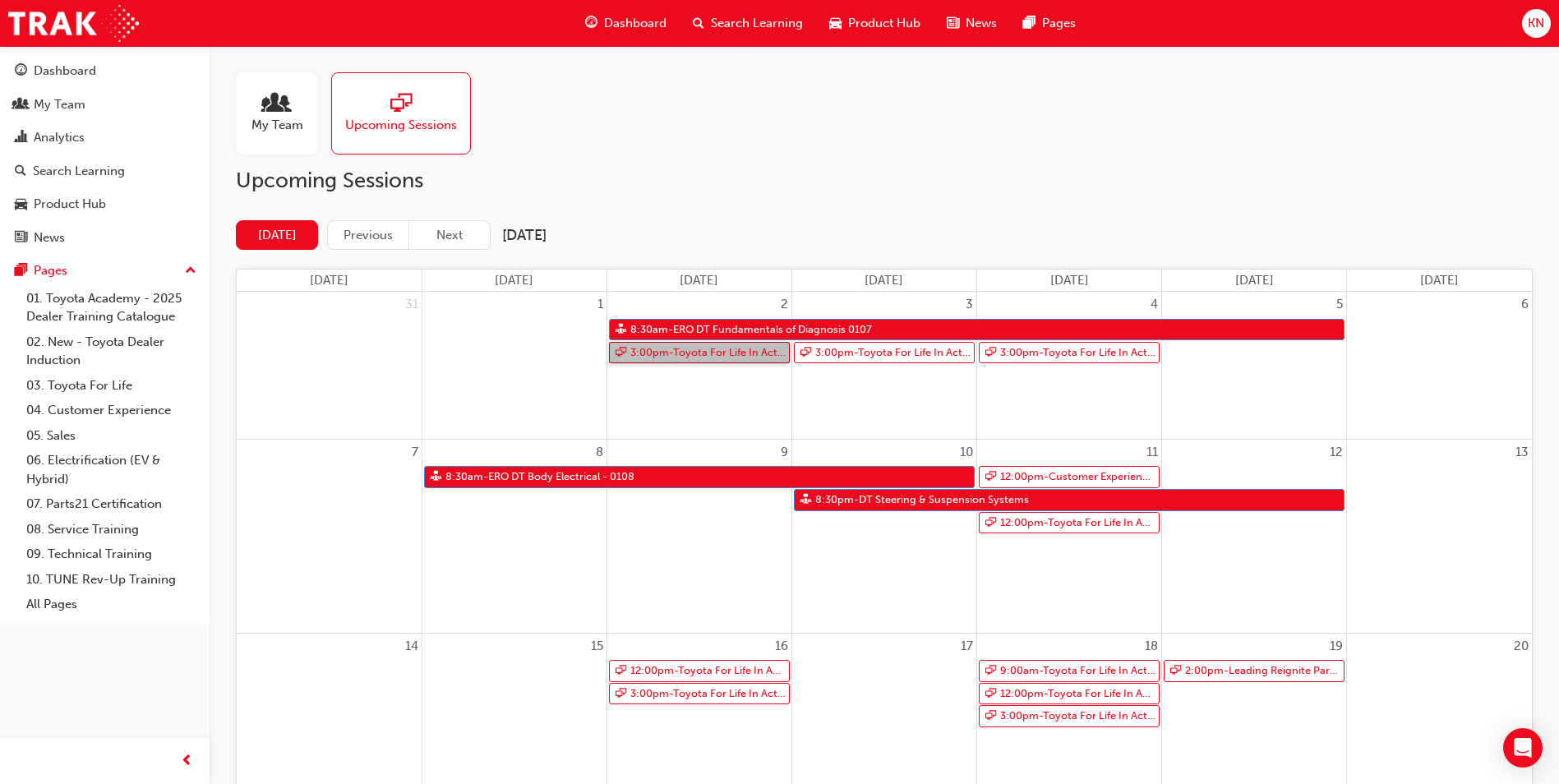
click at [708, 349] on link "3:00pm - Toyota For Life In Action - Virtual Classroom" at bounding box center [699, 353] width 181 height 23
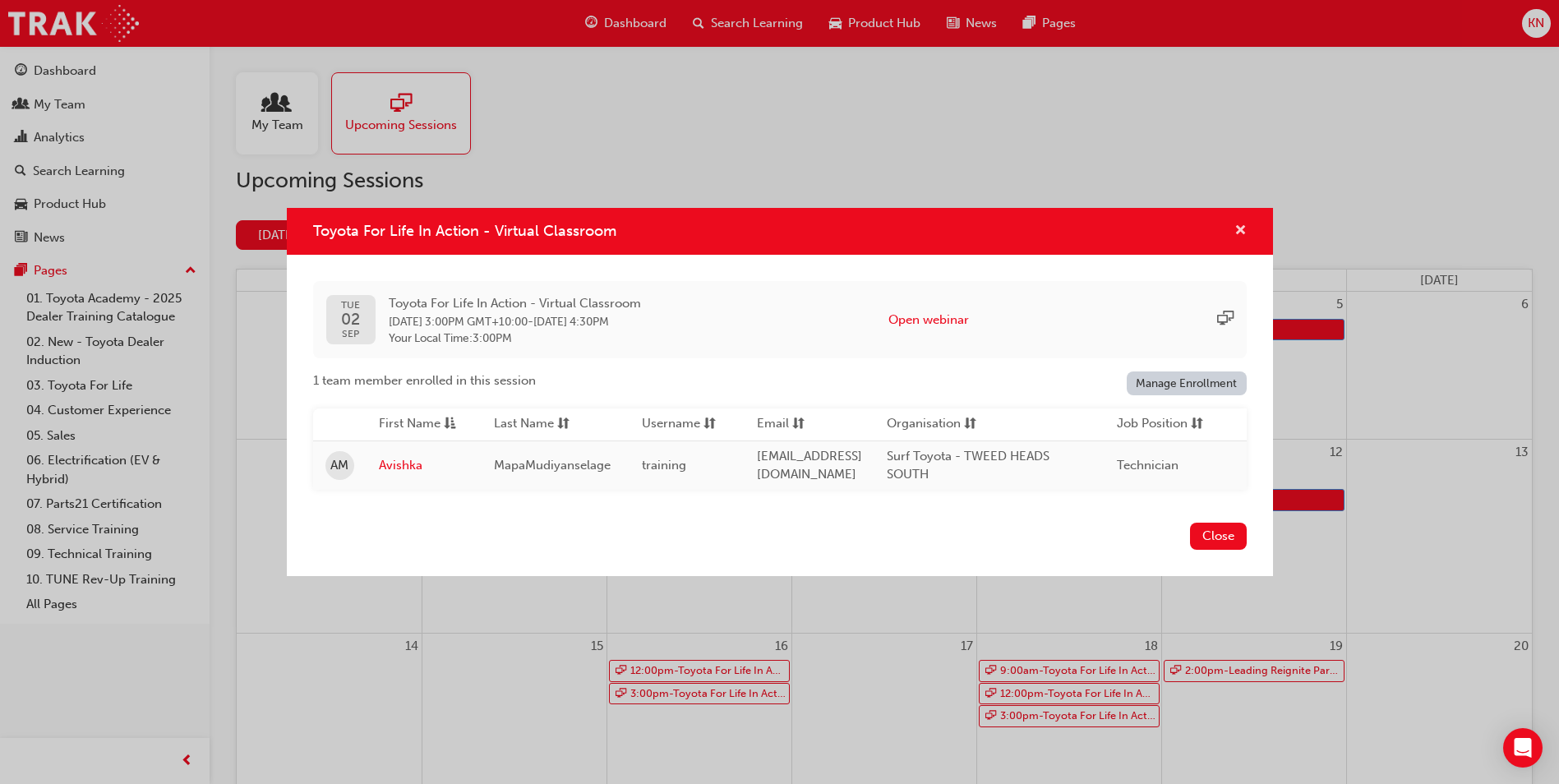
click at [1240, 229] on span "cross-icon" at bounding box center [1240, 232] width 13 height 15
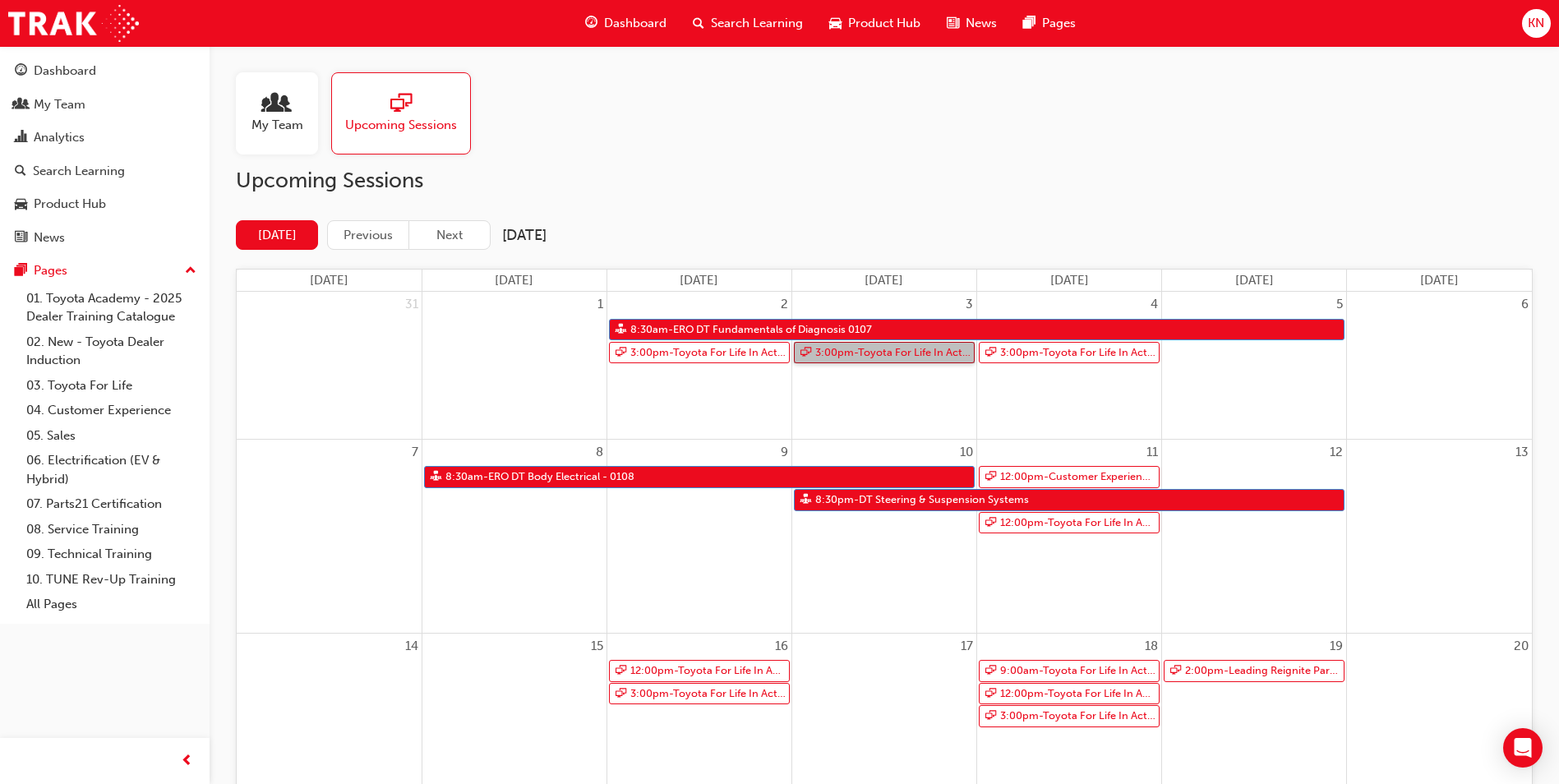
click at [875, 350] on link "3:00pm - Toyota For Life In Action - Virtual Classroom" at bounding box center [884, 353] width 181 height 23
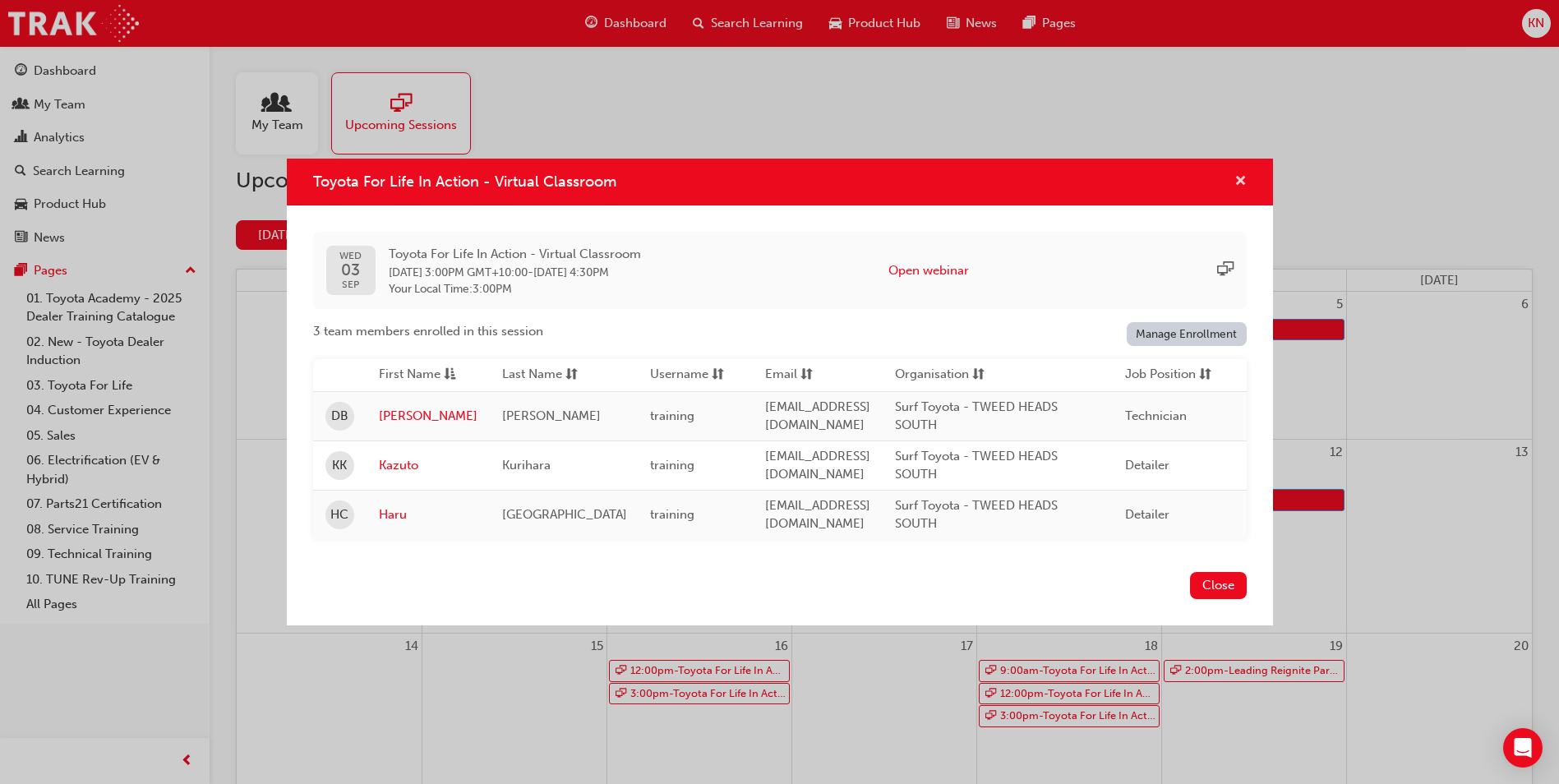
click at [1240, 175] on span "cross-icon" at bounding box center [1240, 183] width 13 height 15
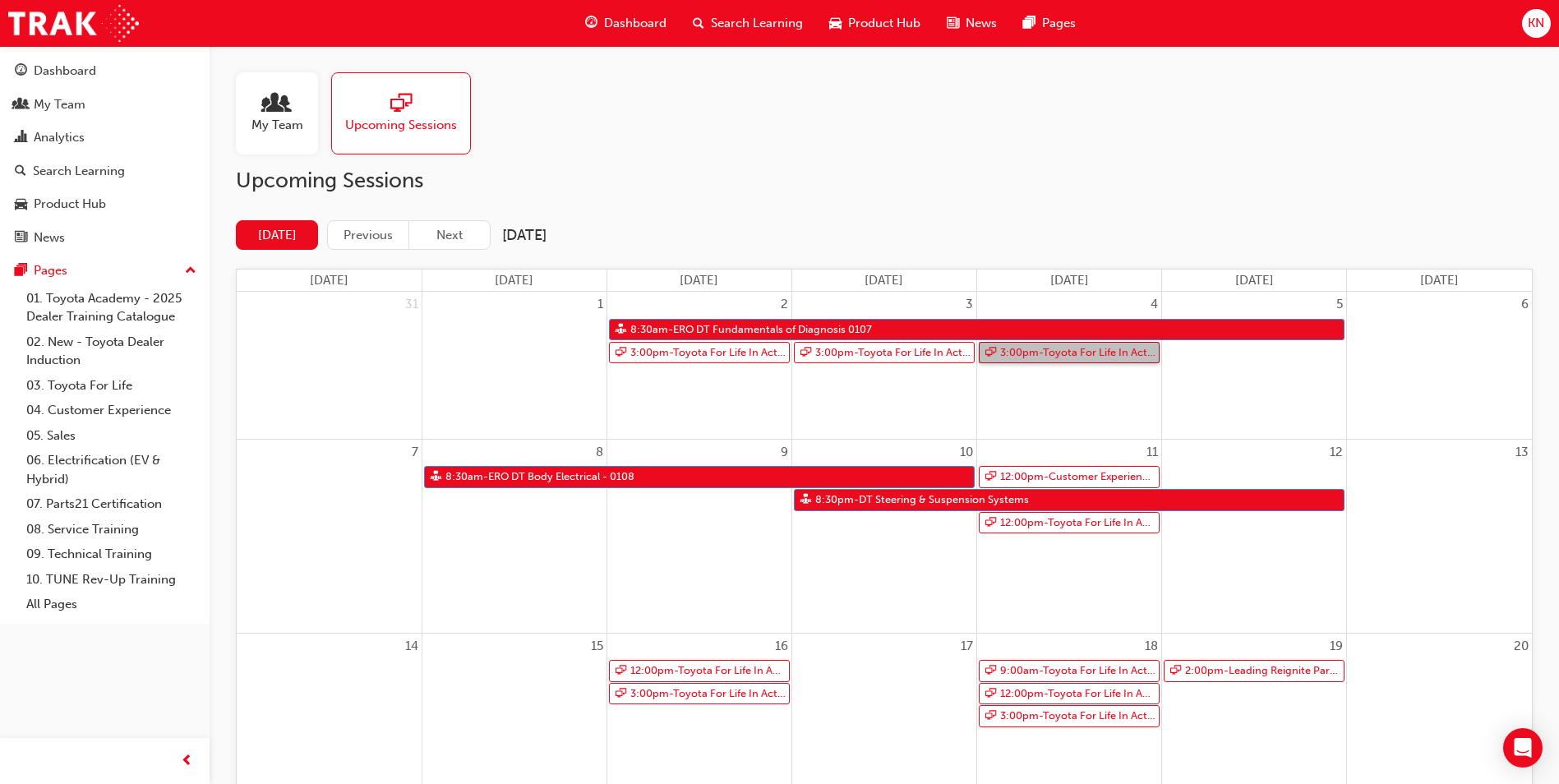
click at [1115, 349] on link "3:00pm - Toyota For Life In Action - Virtual Classroom" at bounding box center [1069, 353] width 181 height 23
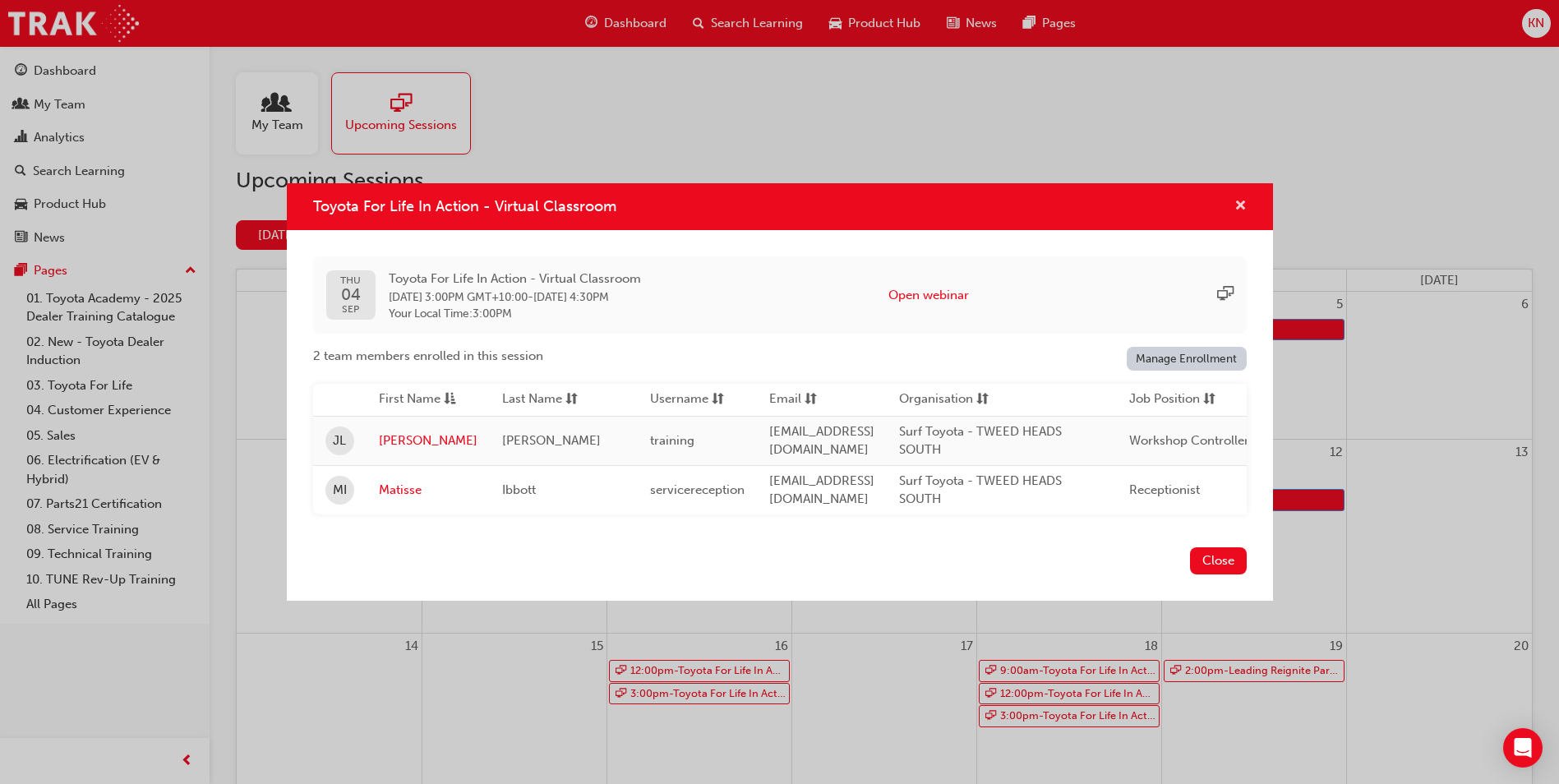
click at [1239, 199] on span "cross-icon" at bounding box center [1240, 207] width 13 height 15
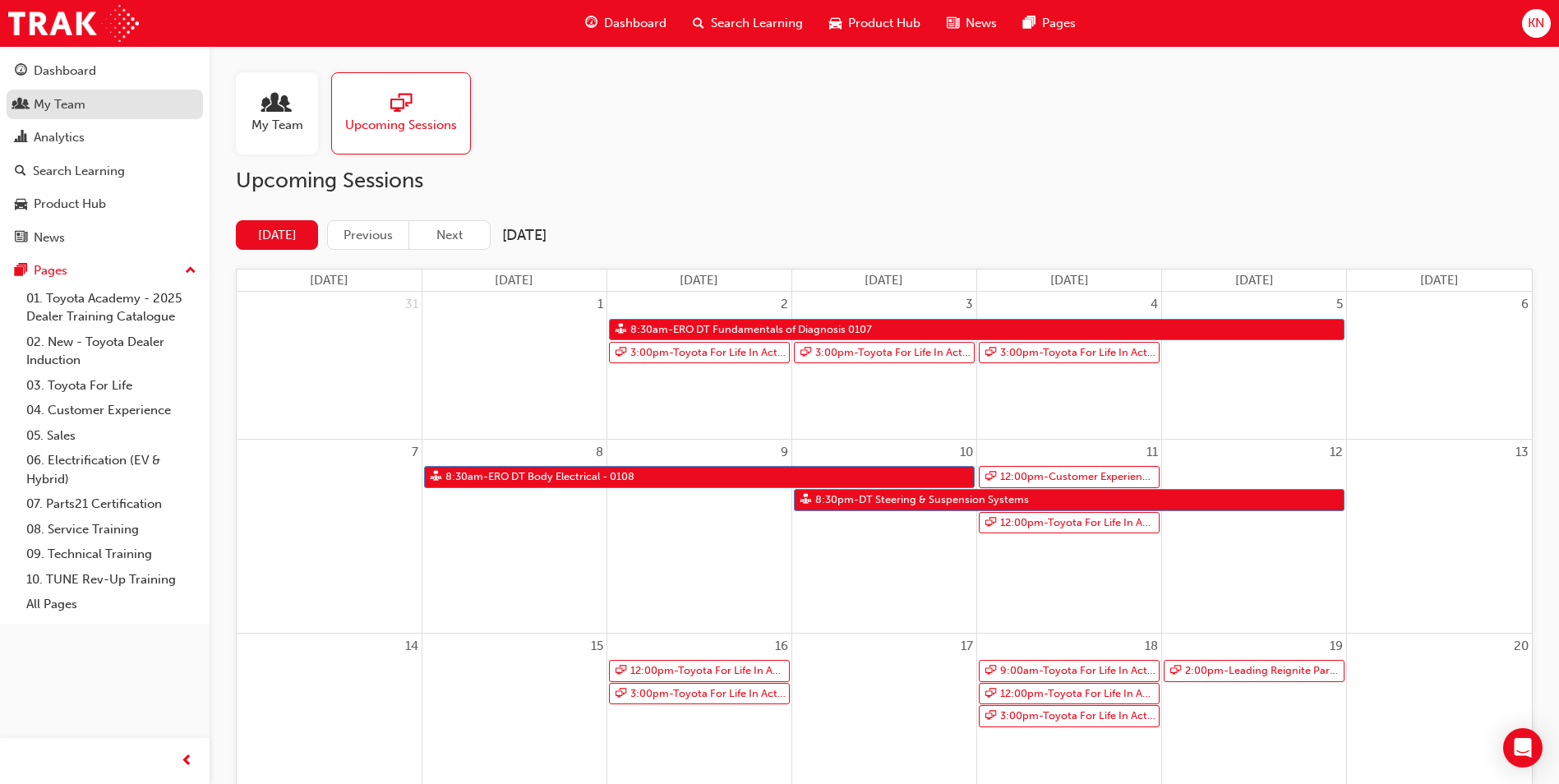
click at [49, 104] on div "My Team" at bounding box center [59, 104] width 52 height 19
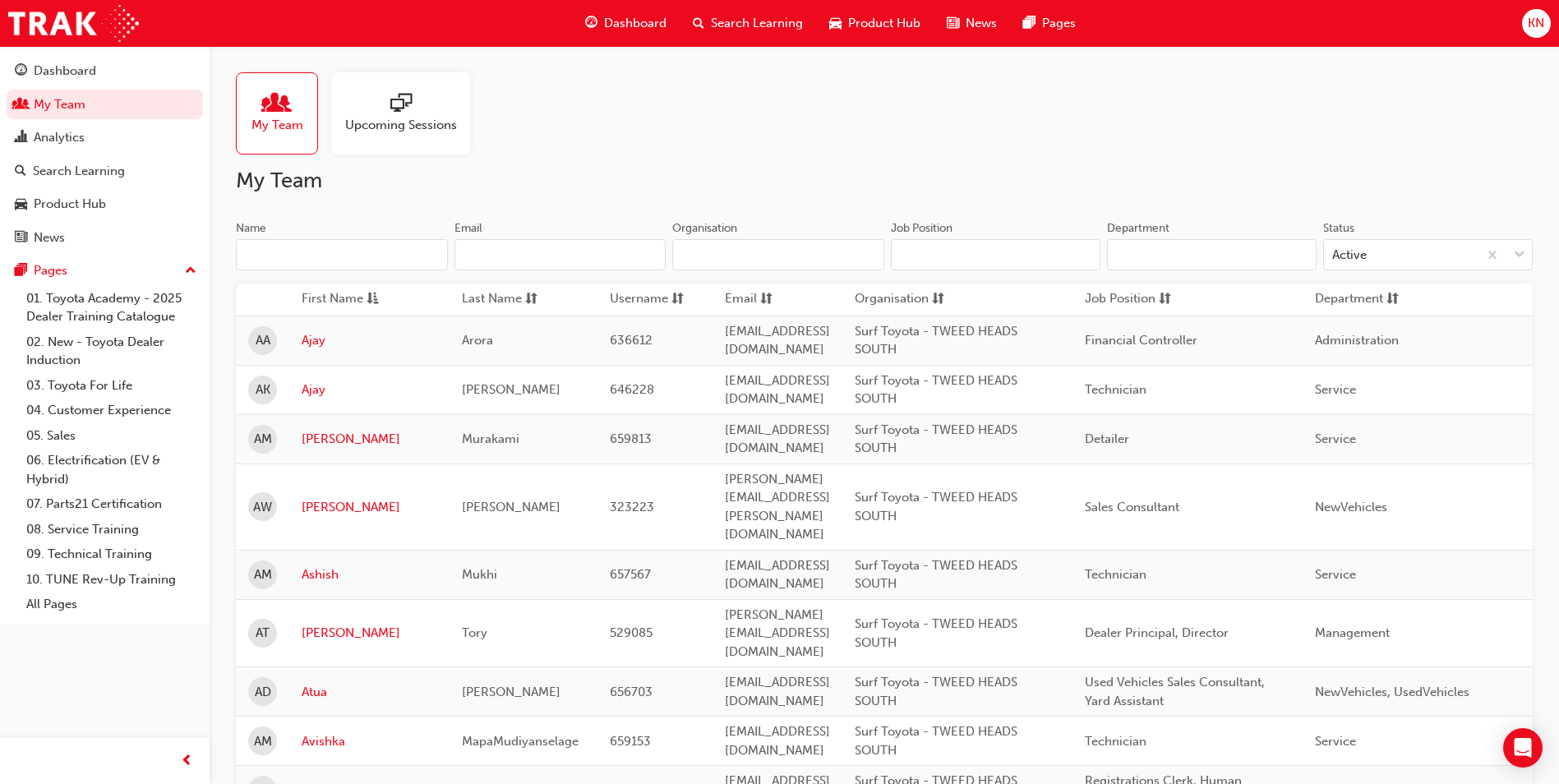
click at [288, 262] on input "Name" at bounding box center [342, 254] width 212 height 31
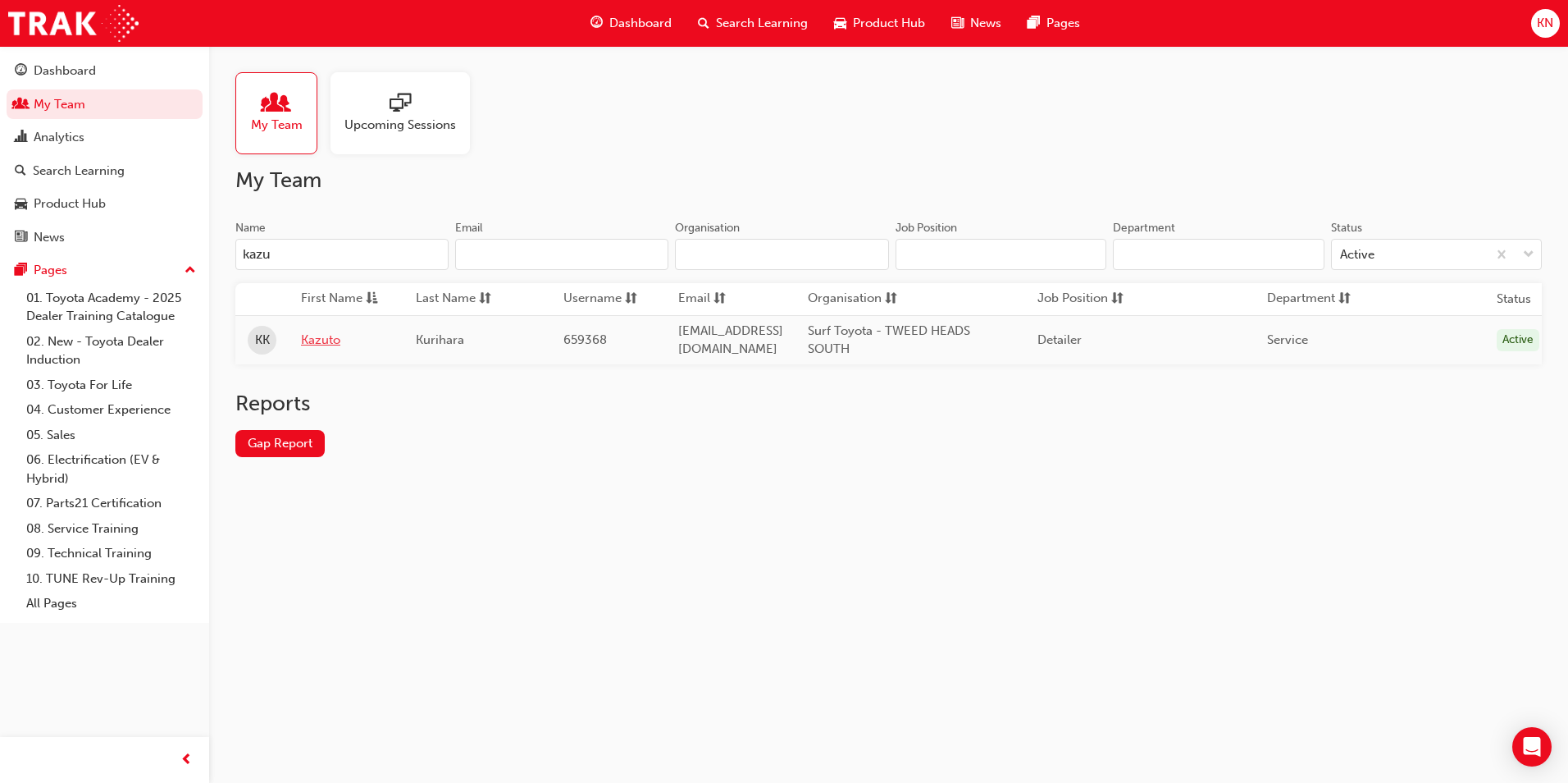
type input "kazu"
click at [324, 341] on link "Kazuto" at bounding box center [346, 340] width 90 height 19
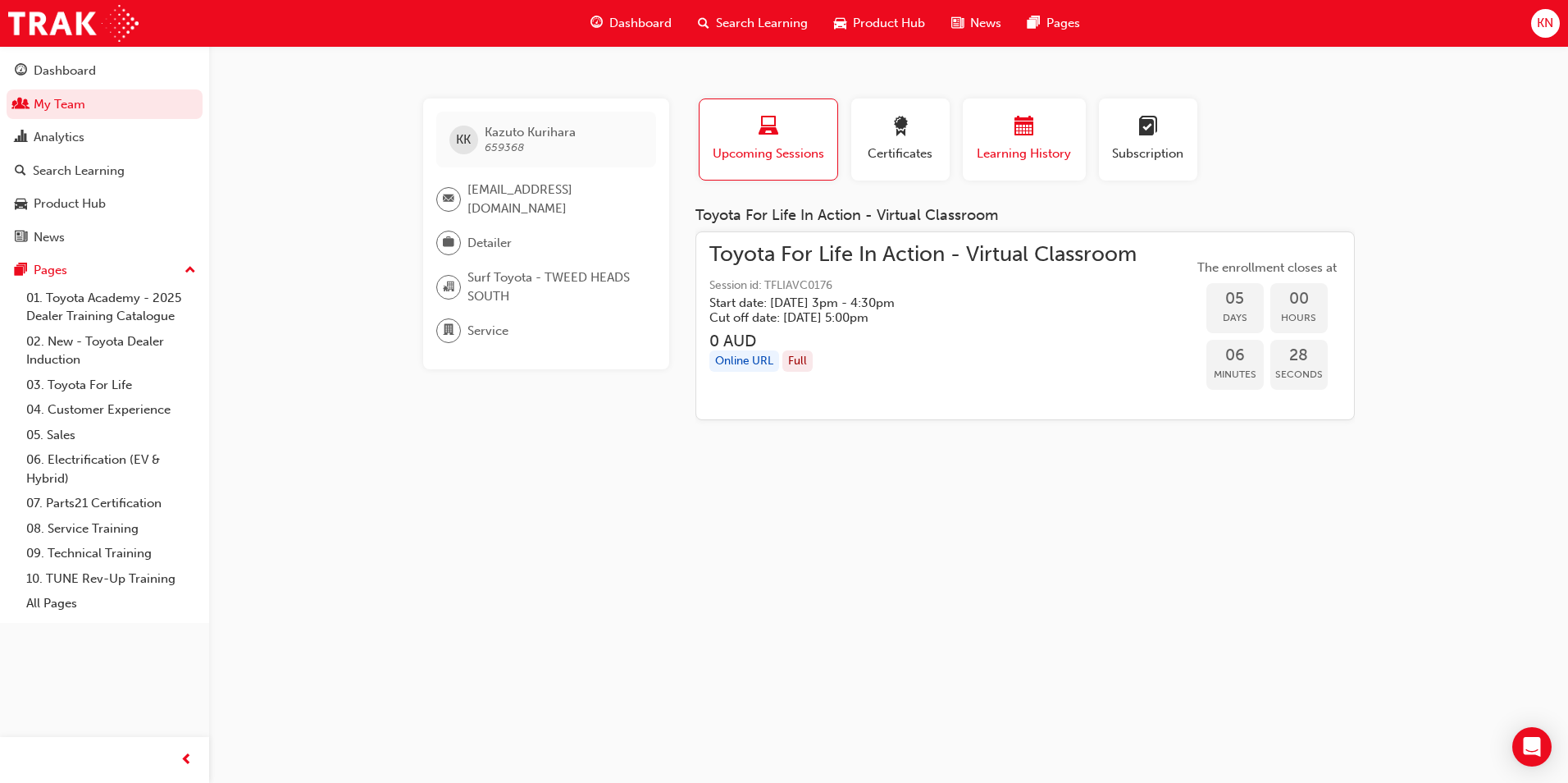
click at [997, 132] on div "button" at bounding box center [1024, 129] width 98 height 26
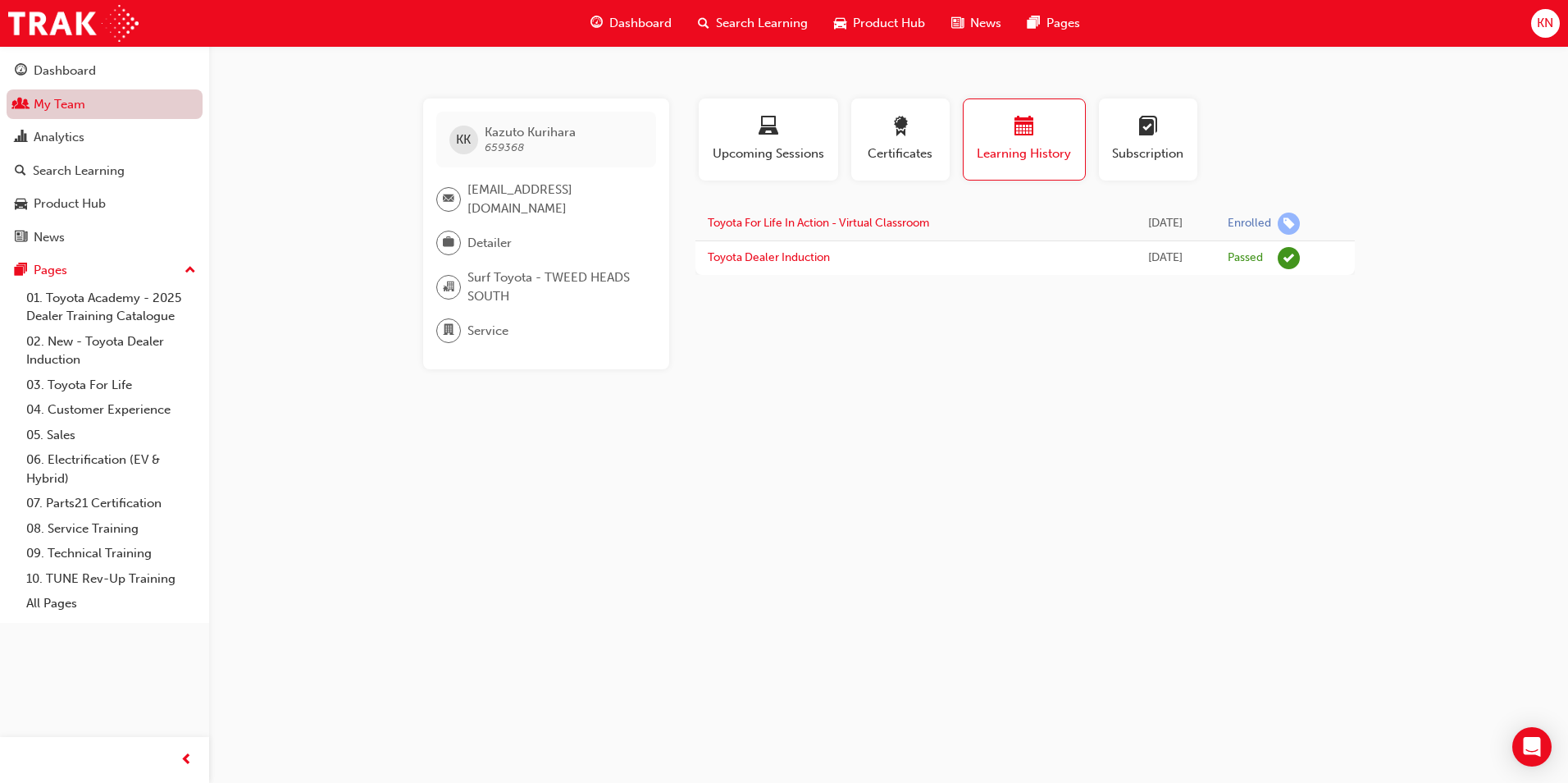
click at [43, 97] on link "My Team" at bounding box center [104, 104] width 196 height 30
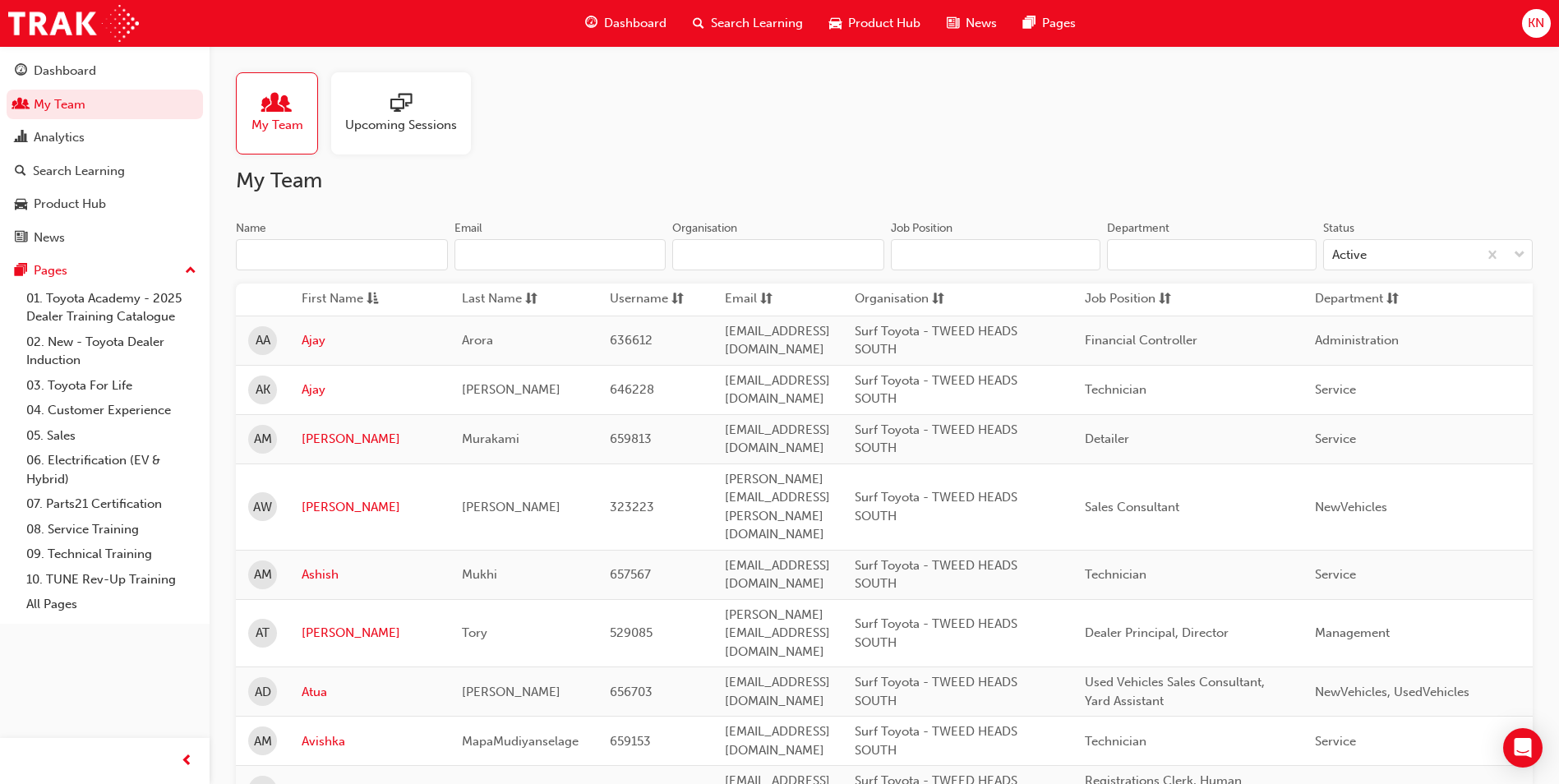
click at [375, 133] on span "Upcoming Sessions" at bounding box center [401, 125] width 112 height 19
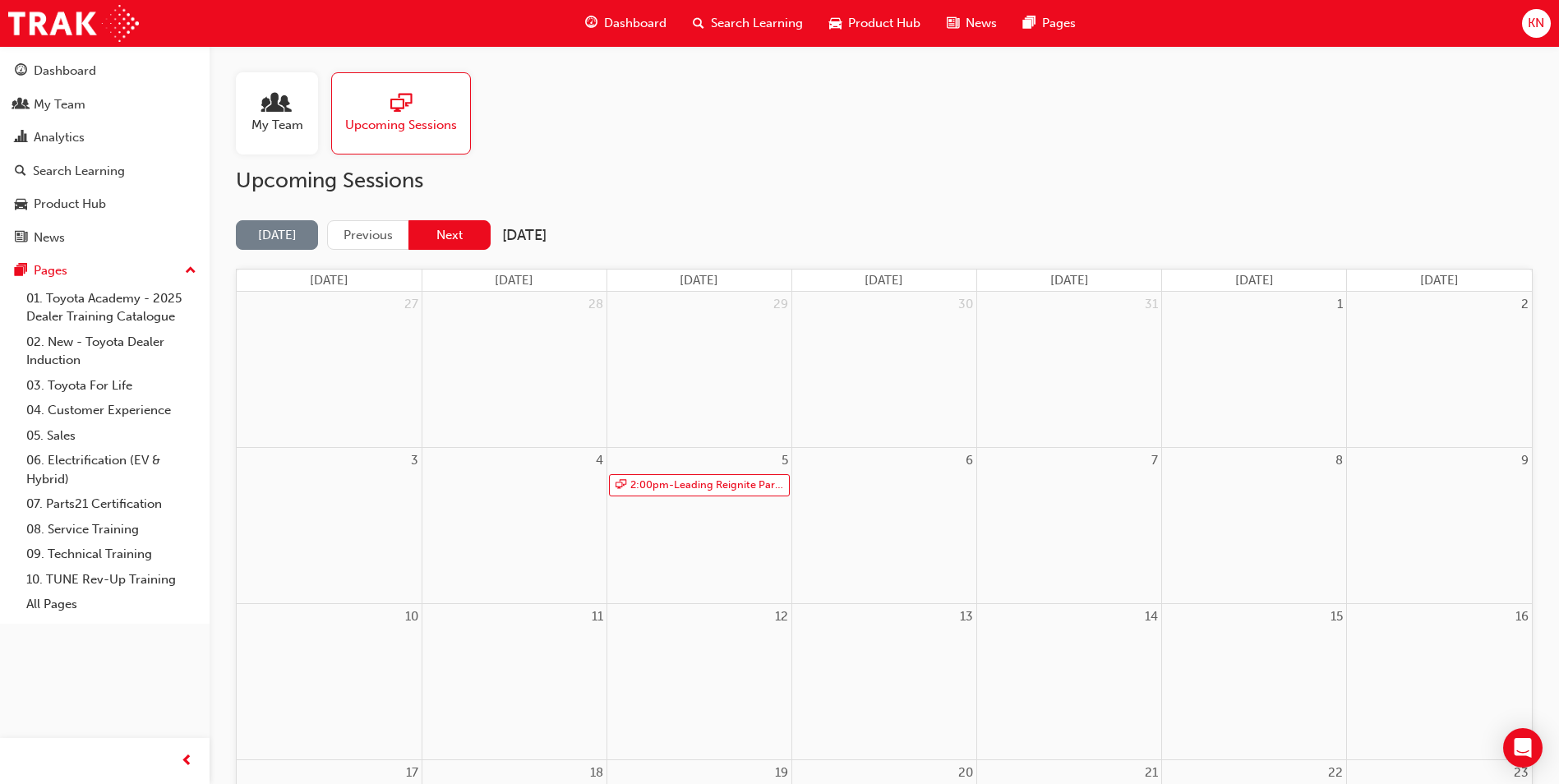
click at [470, 239] on button "Next" at bounding box center [450, 235] width 83 height 30
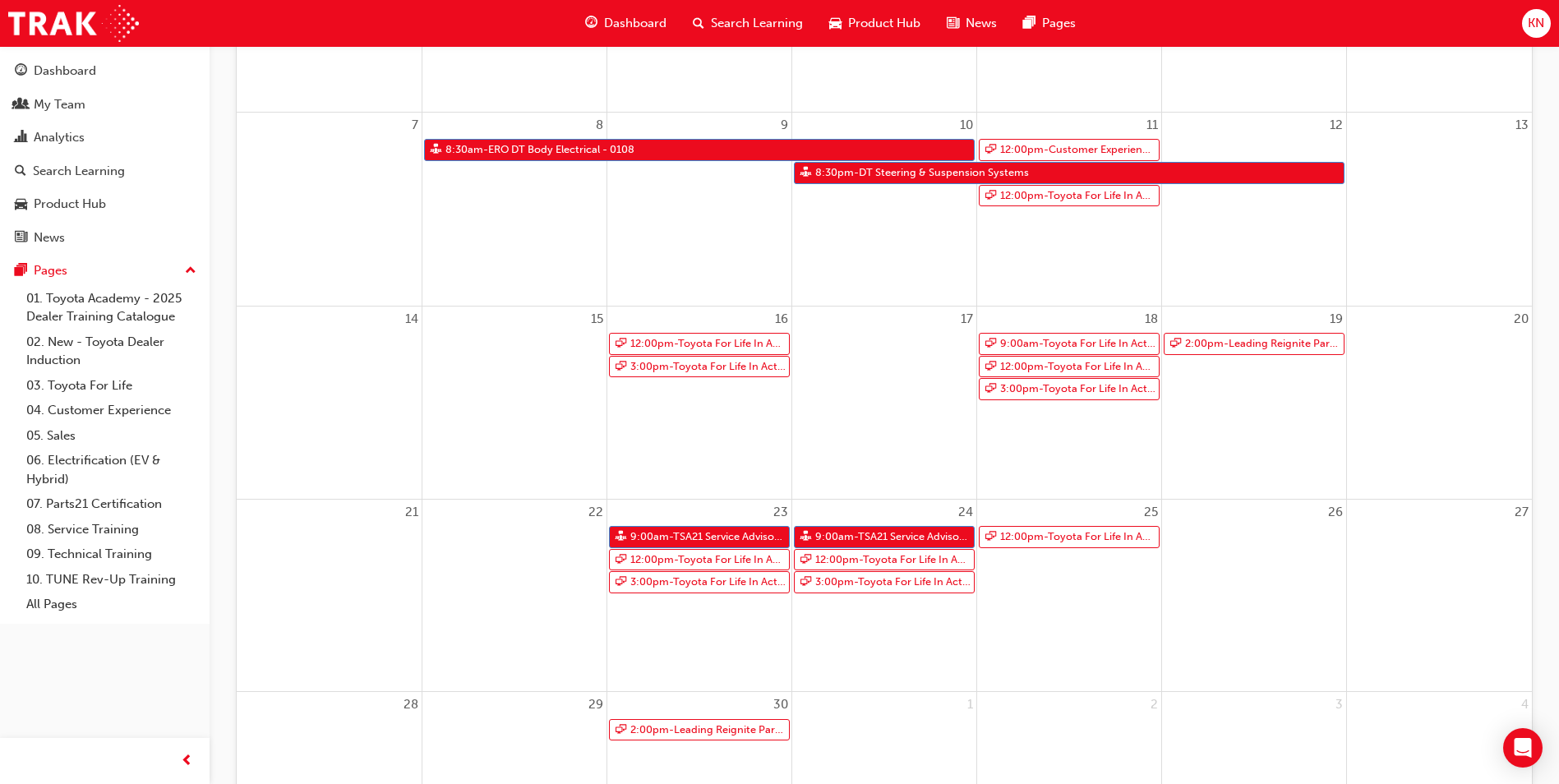
scroll to position [329, 0]
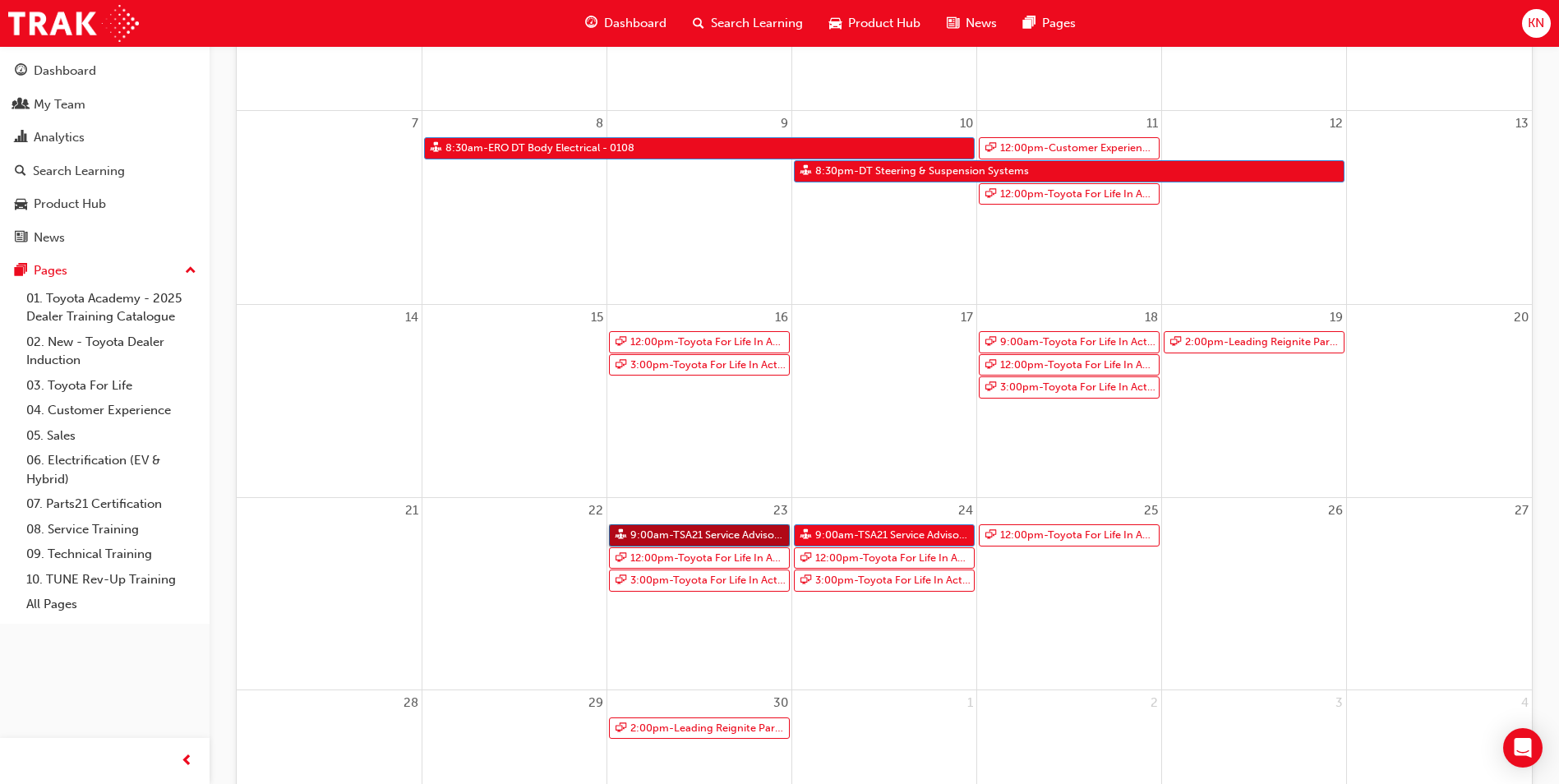
click at [738, 536] on link "9:00am - TSA21 Service Advisor Course ( face to face)" at bounding box center [699, 535] width 181 height 23
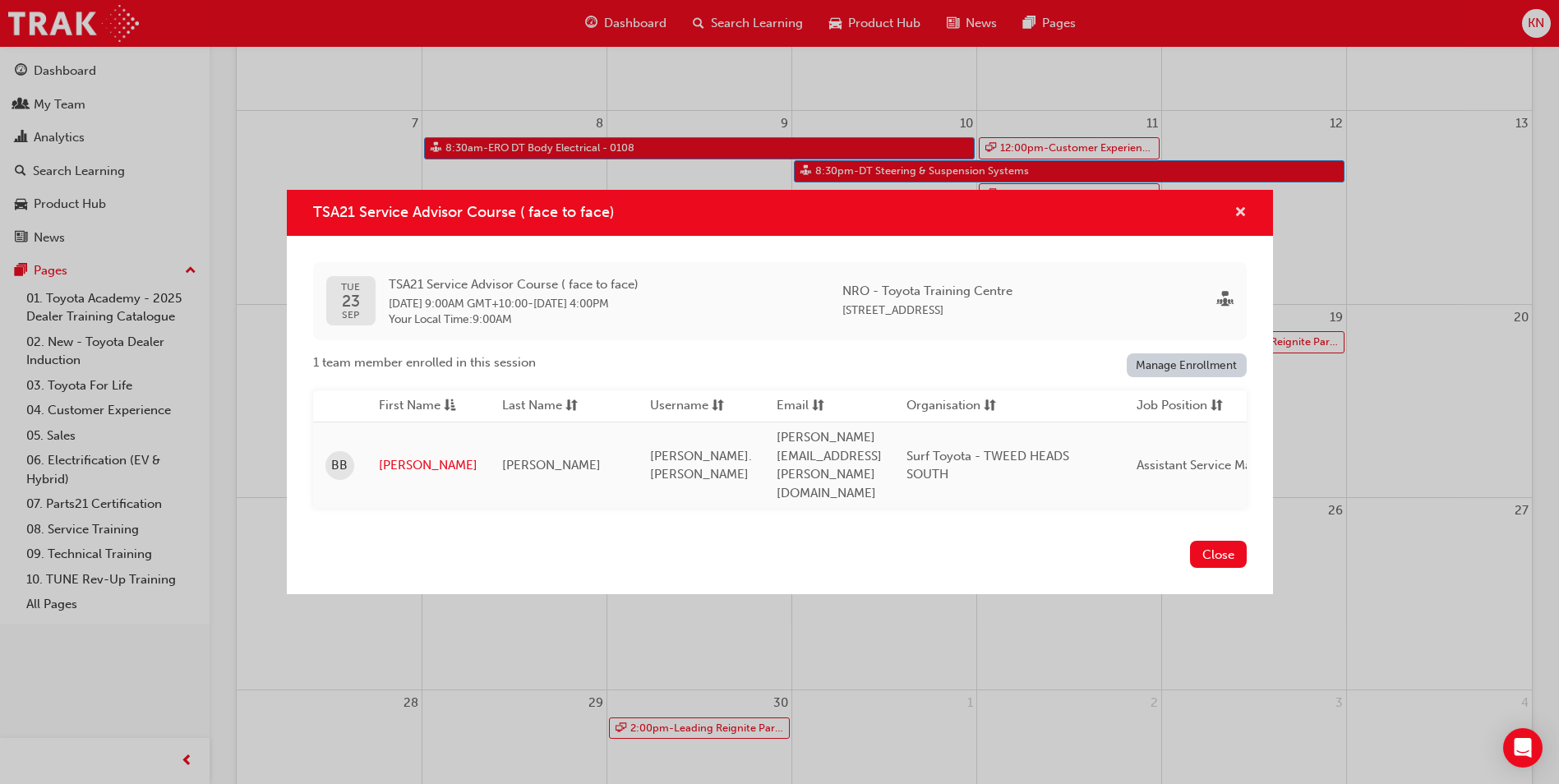
click at [1239, 221] on span "cross-icon" at bounding box center [1240, 214] width 13 height 15
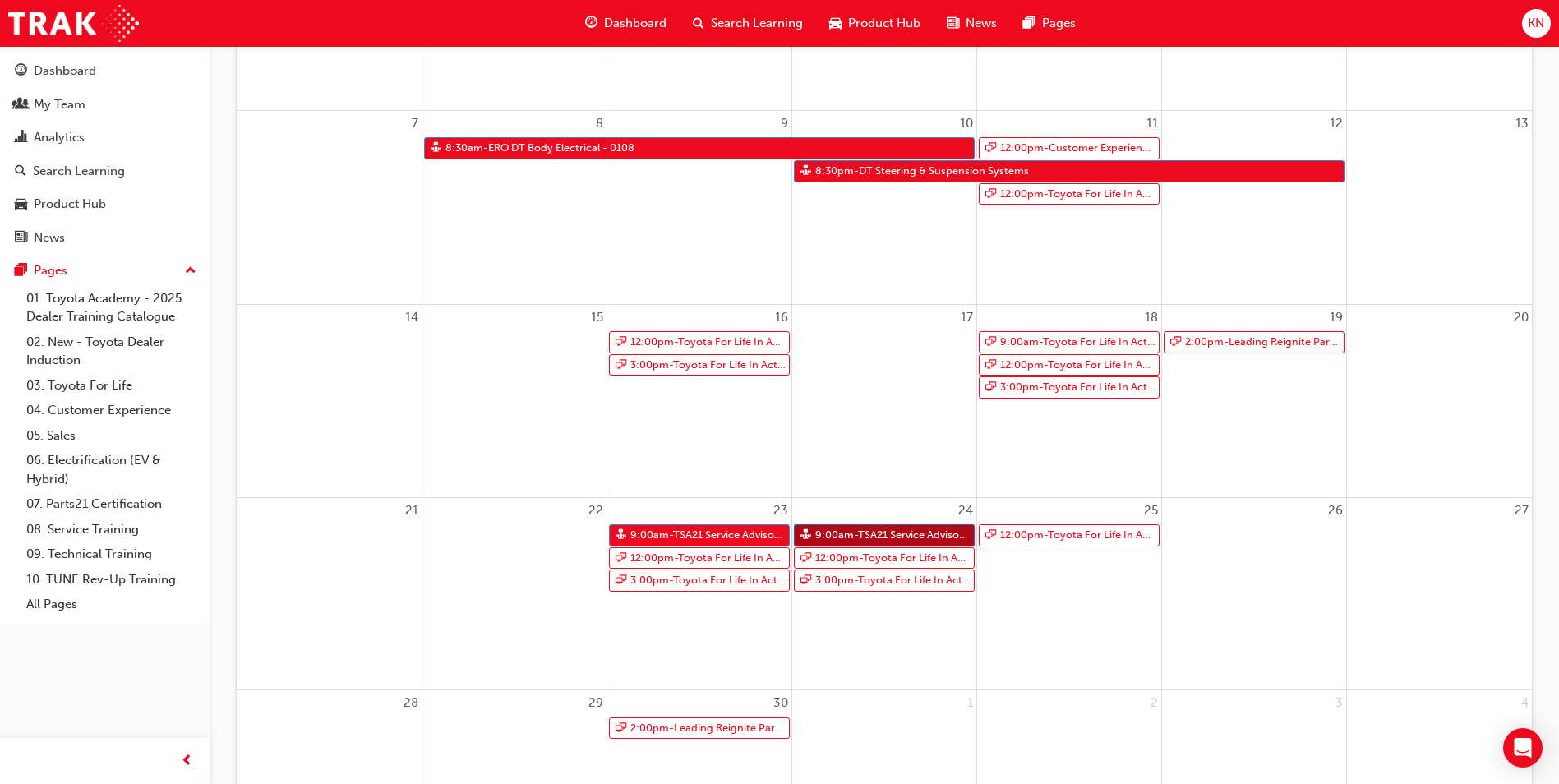
click at [910, 525] on link "9:00am - TSA21 Service Advisor Course ( face to face)" at bounding box center [884, 535] width 181 height 23
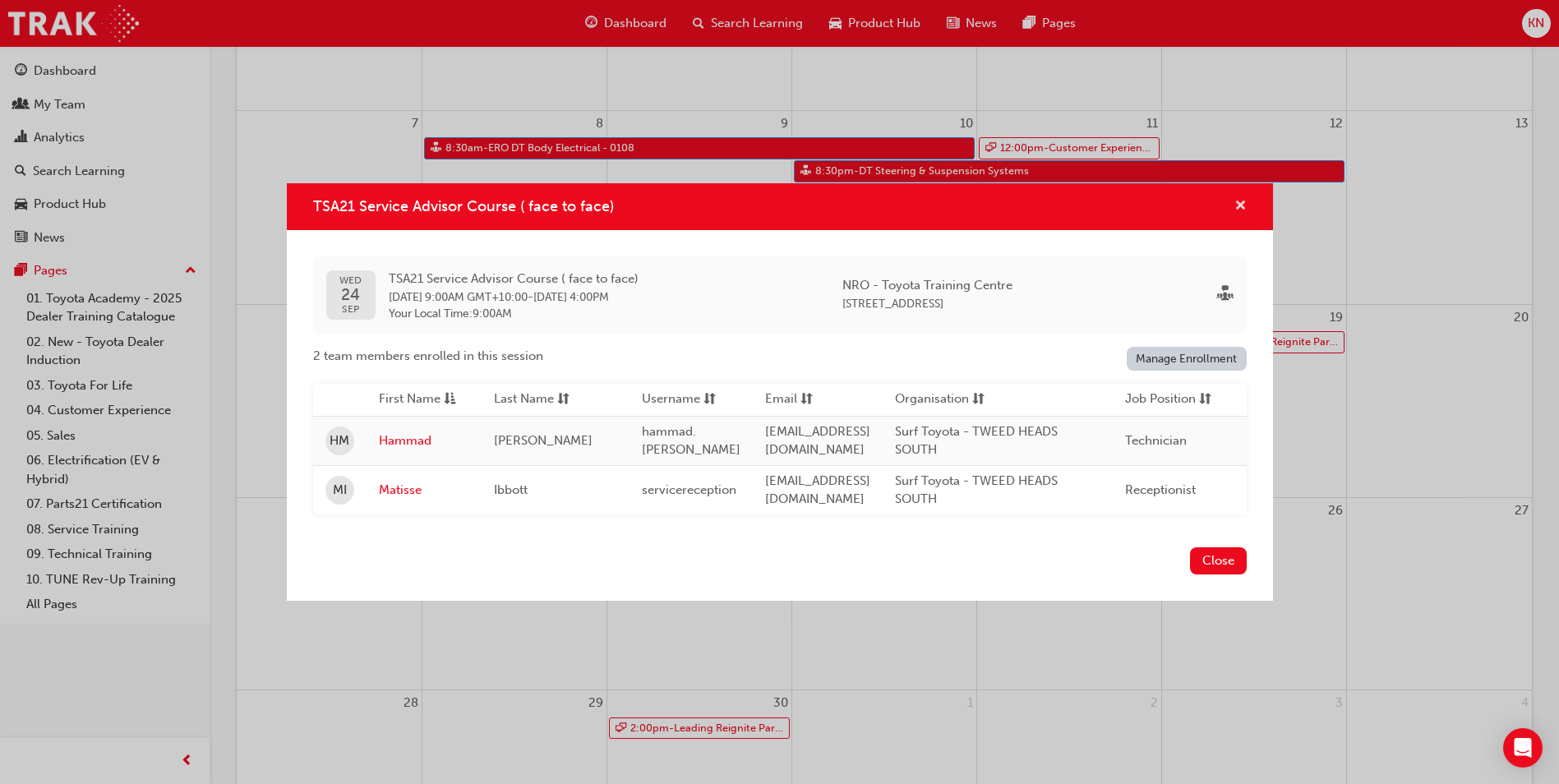
click at [1239, 204] on span "cross-icon" at bounding box center [1240, 207] width 13 height 15
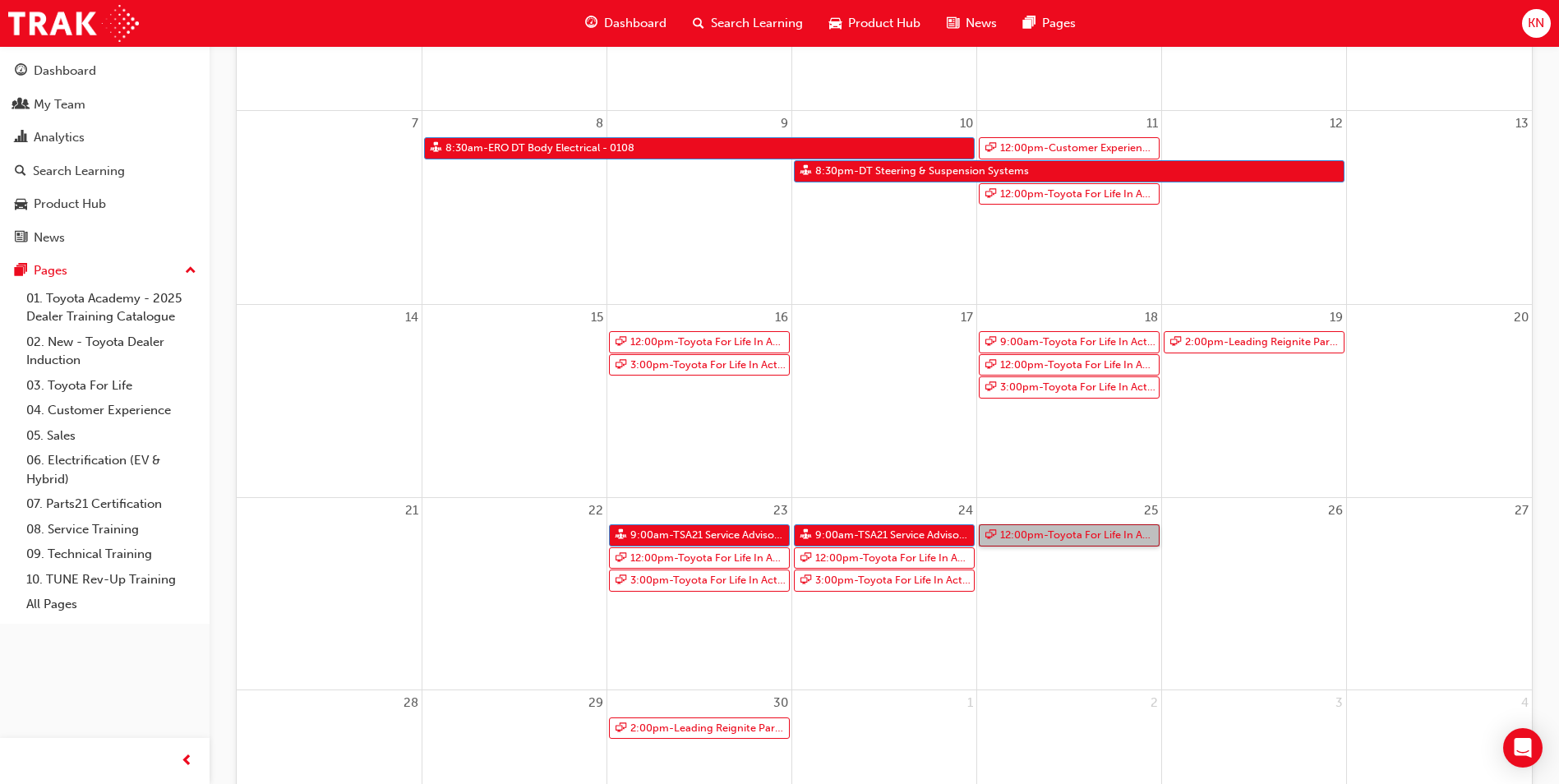
click at [1078, 539] on link "12:00pm - Toyota For Life In Action - Virtual Classroom" at bounding box center [1069, 535] width 181 height 23
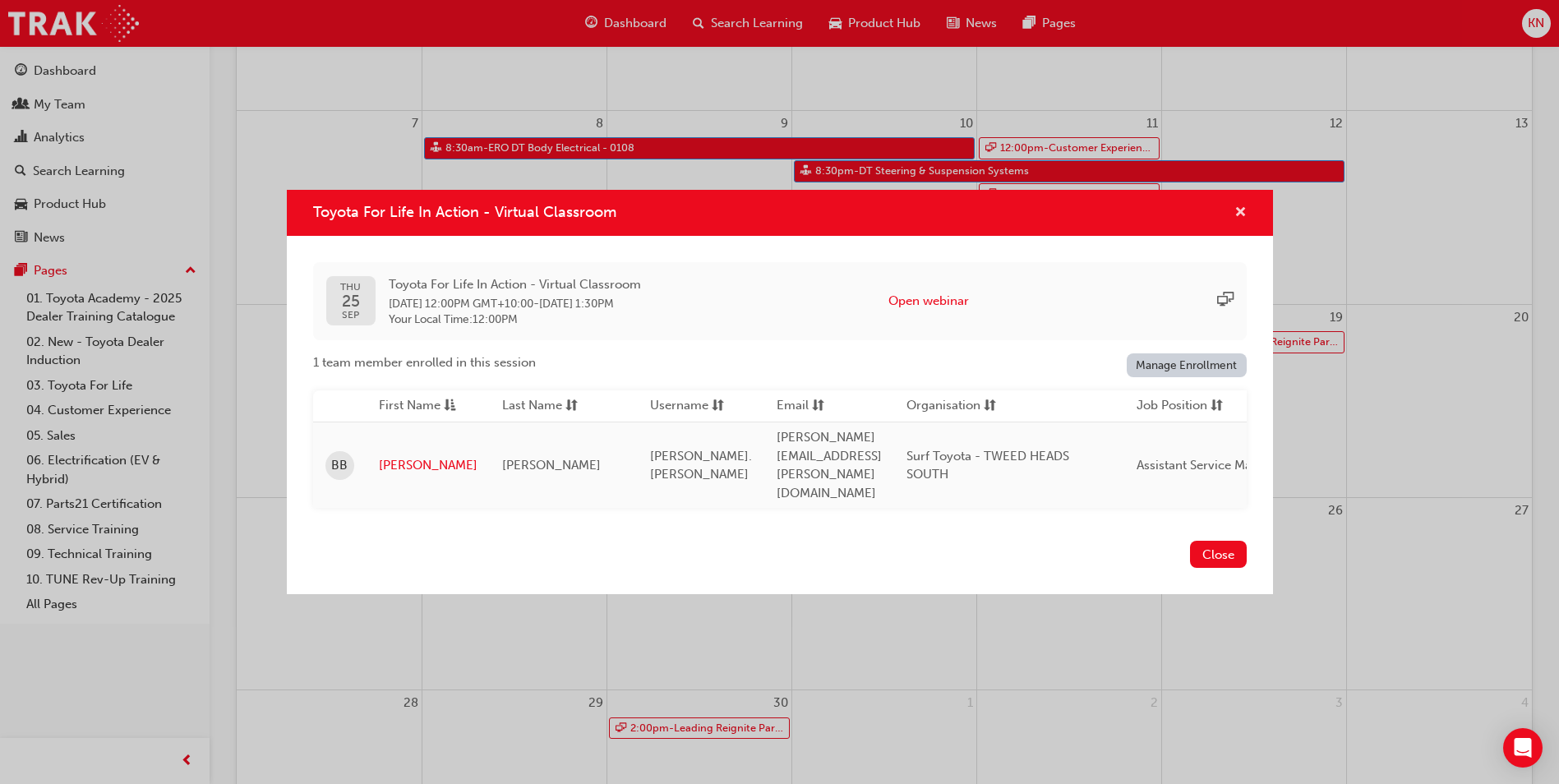
click at [1239, 221] on span "cross-icon" at bounding box center [1240, 214] width 13 height 15
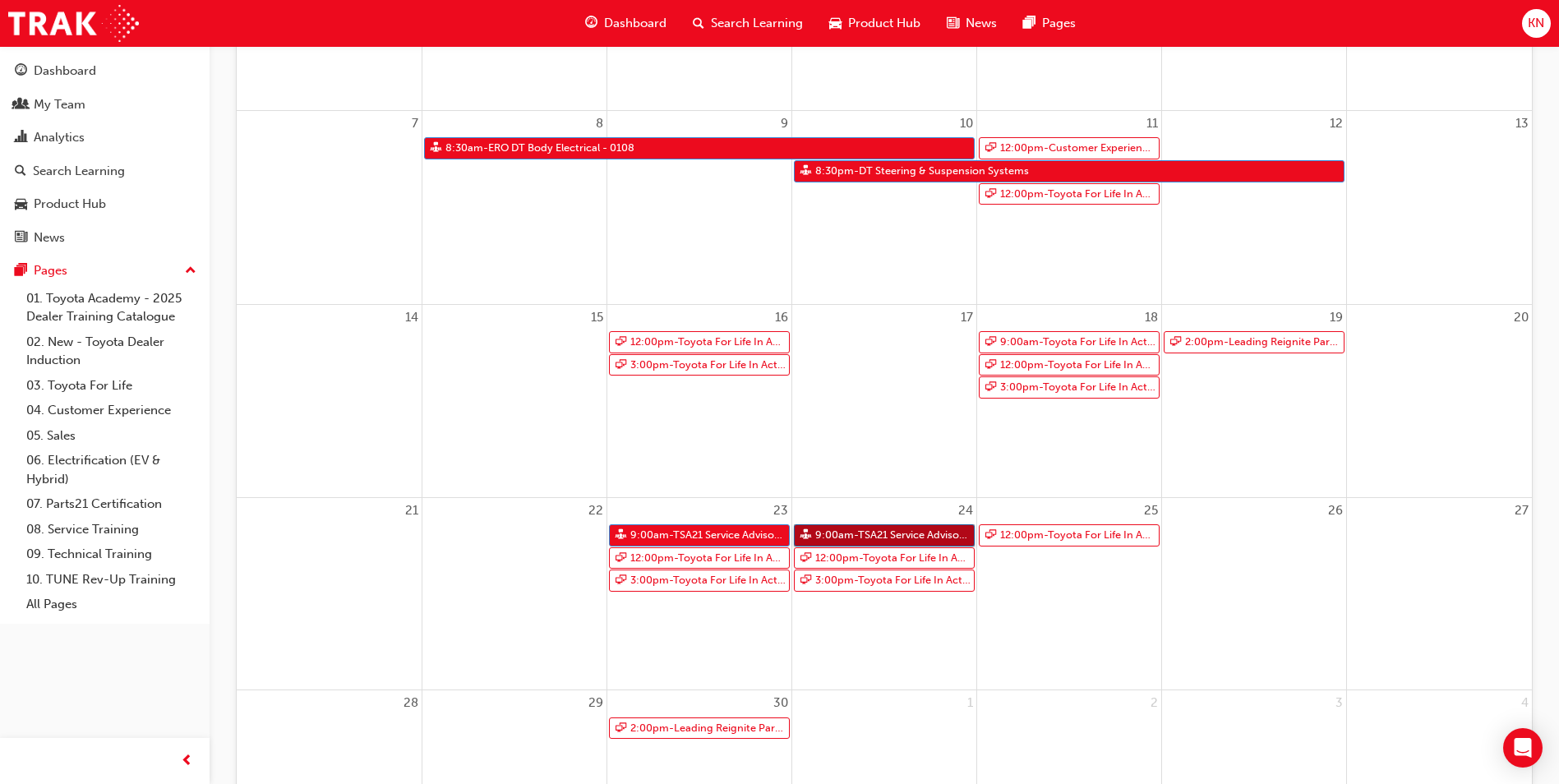
click at [897, 528] on link "9:00am - TSA21 Service Advisor Course ( face to face)" at bounding box center [884, 535] width 181 height 23
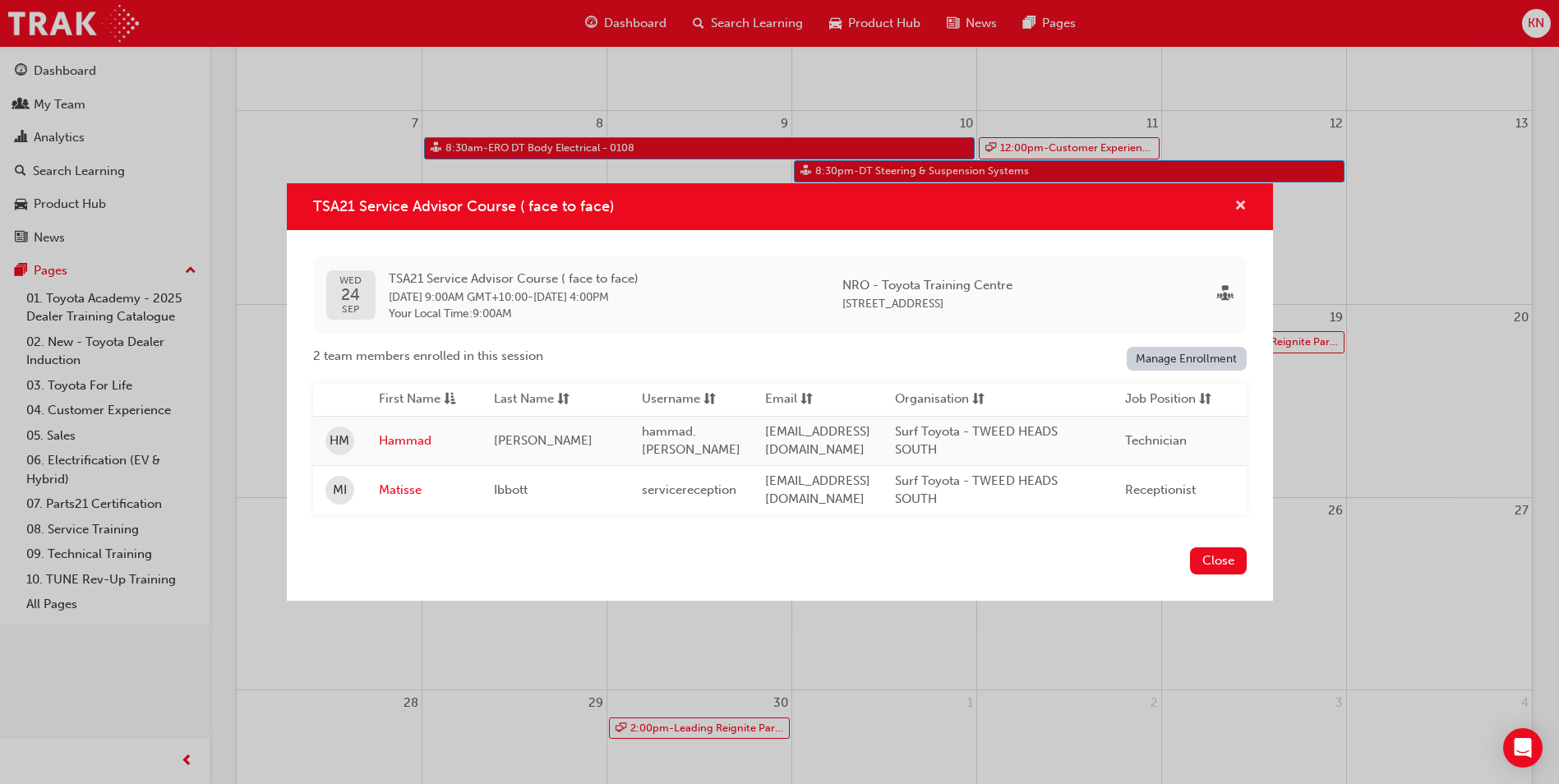
click at [1239, 207] on span "cross-icon" at bounding box center [1240, 207] width 13 height 15
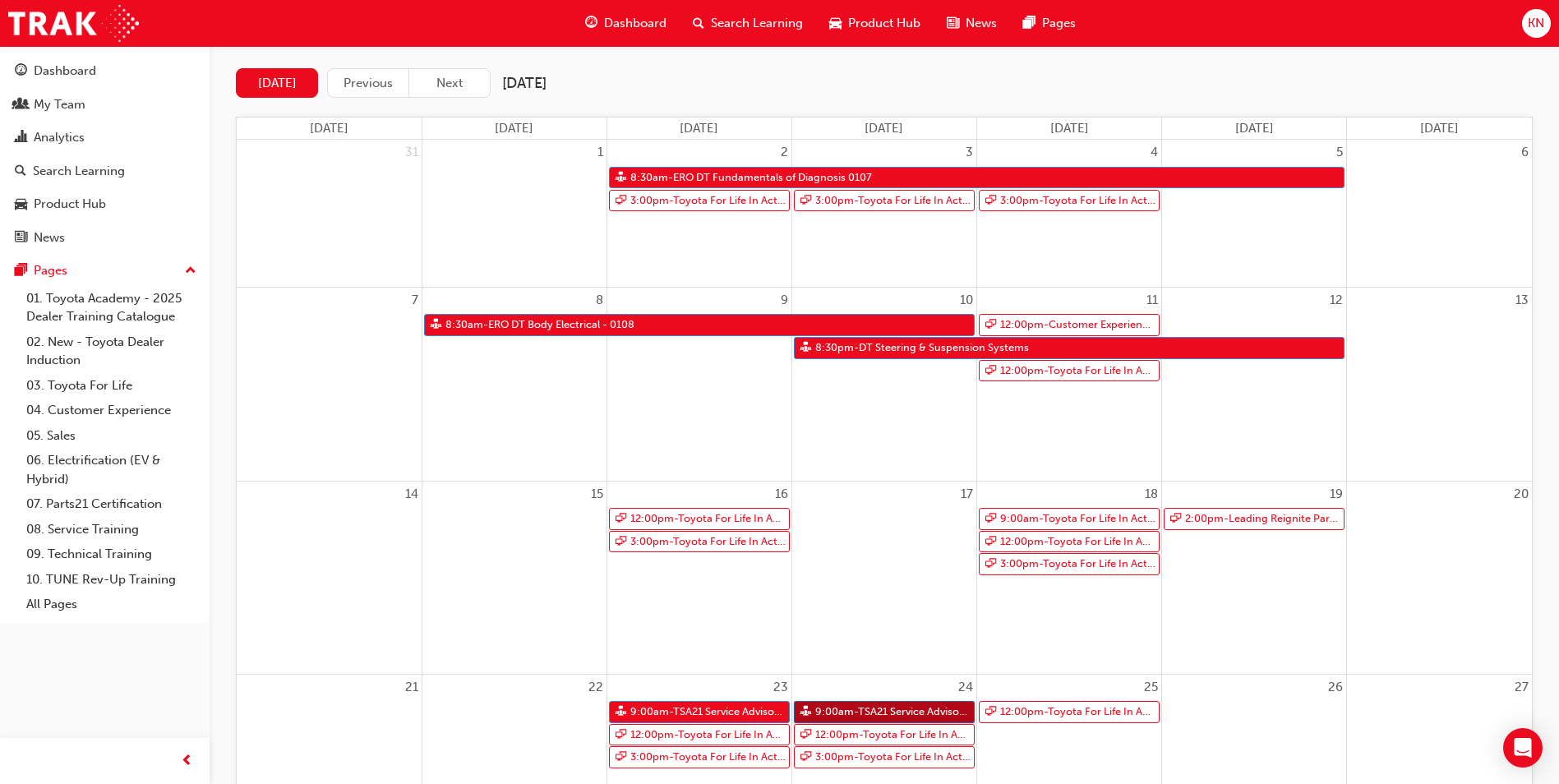
scroll to position [83, 0]
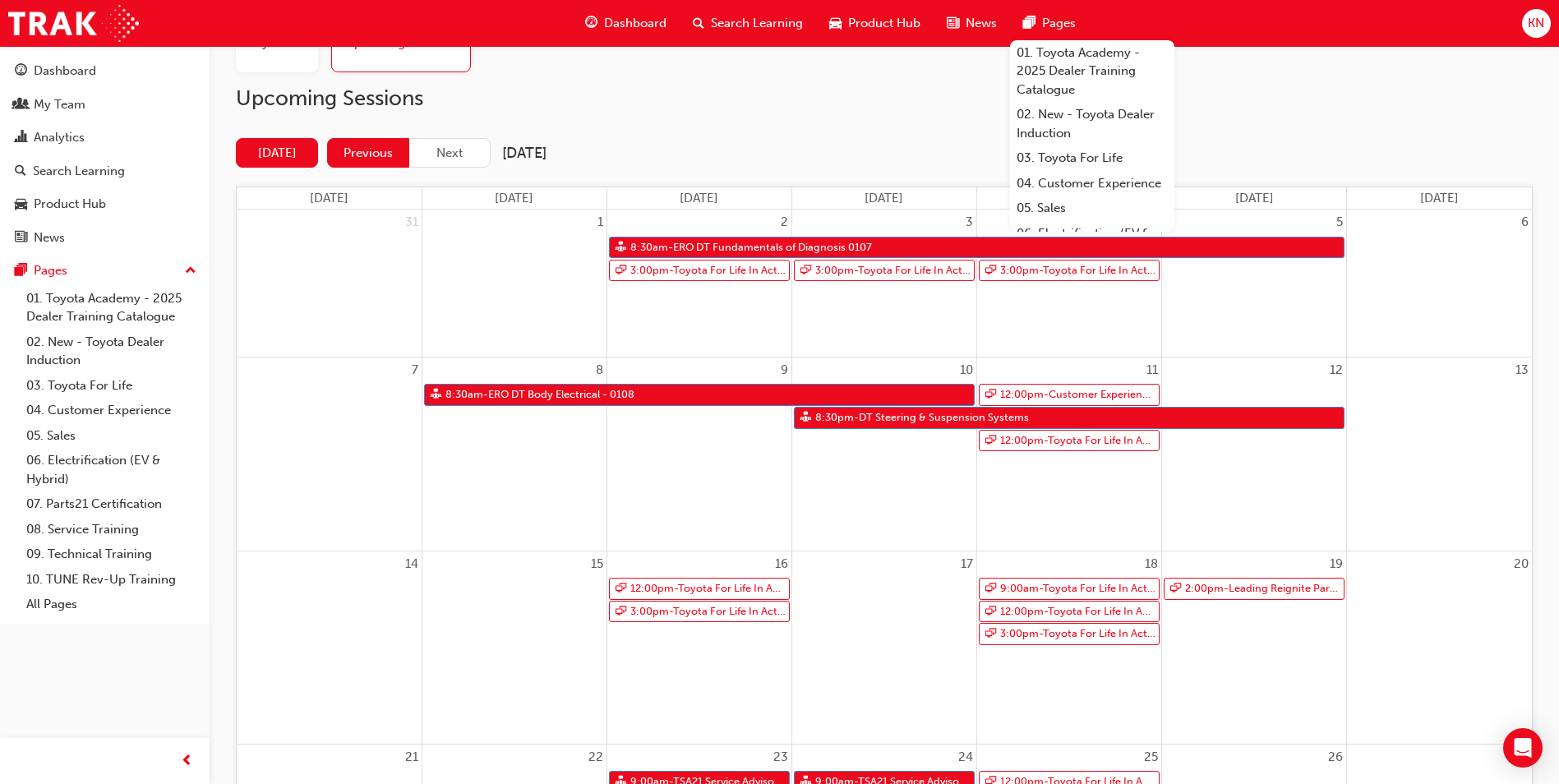
click at [380, 149] on button "Previous" at bounding box center [368, 153] width 83 height 30
